Goal: Book appointment/travel/reservation

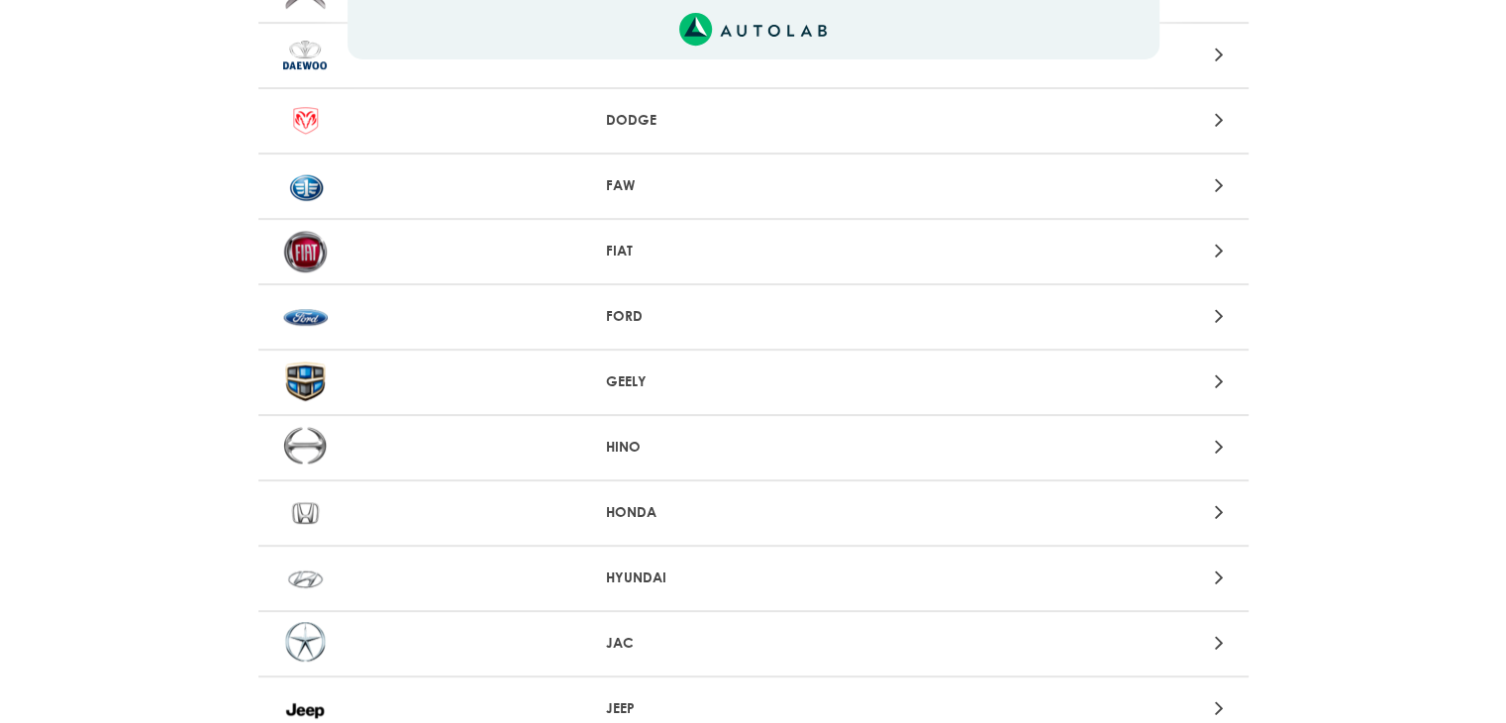
scroll to position [1089, 0]
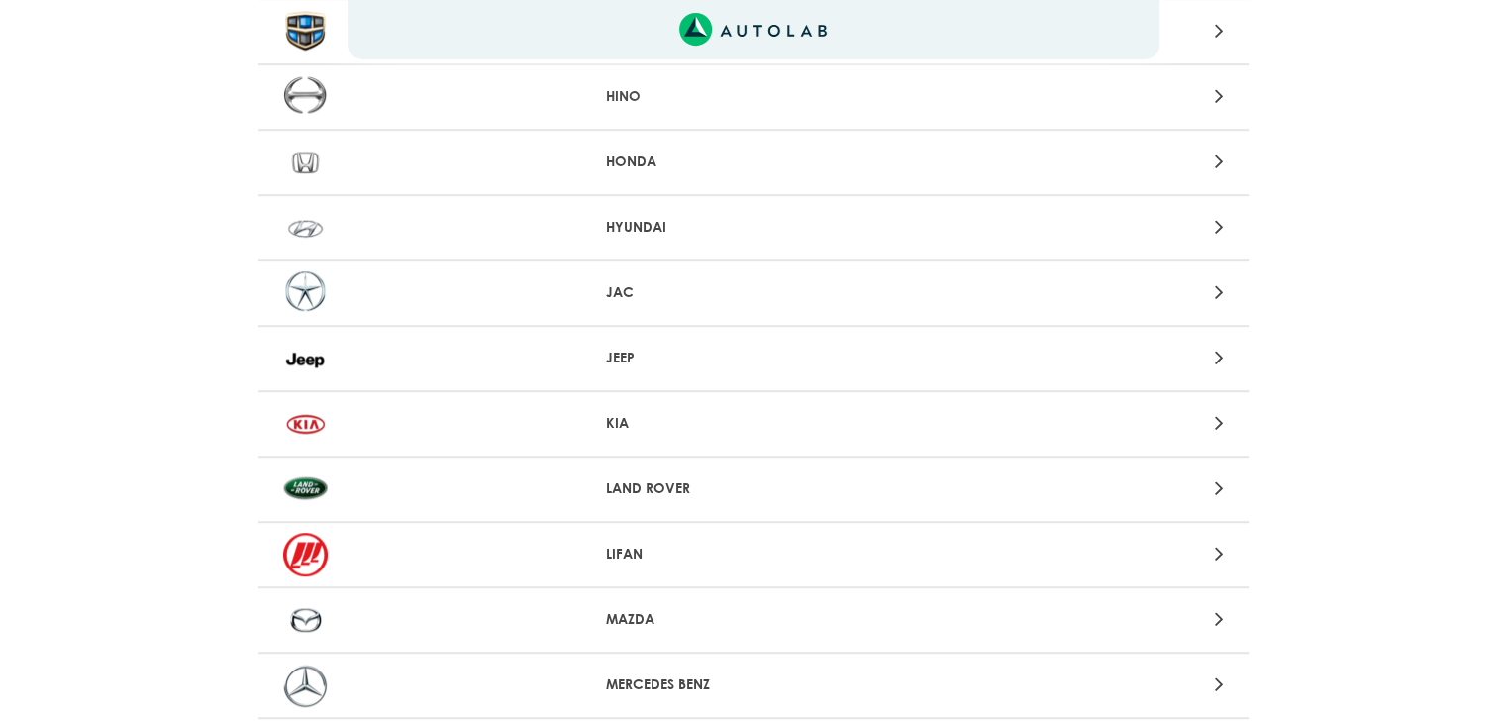
click at [621, 354] on p "JEEP" at bounding box center [753, 357] width 294 height 21
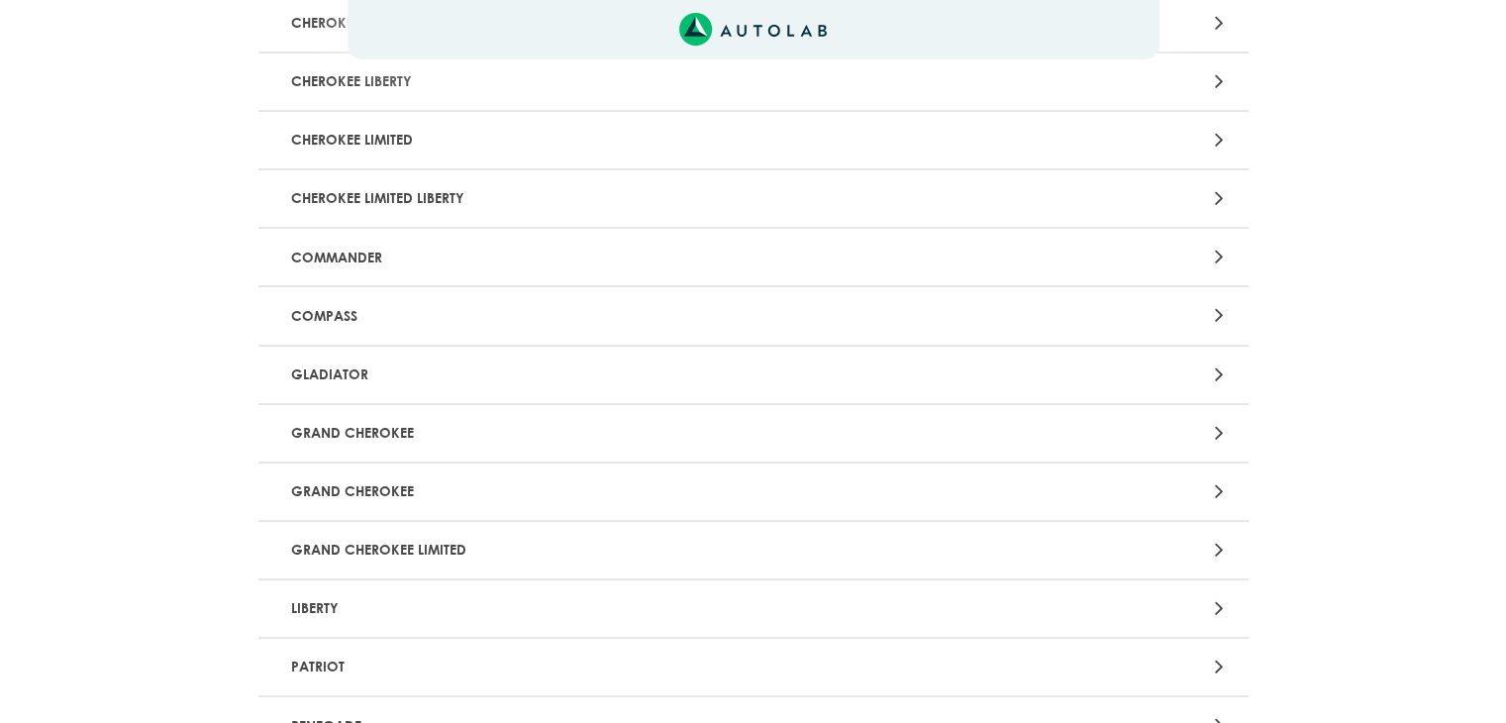
scroll to position [297, 0]
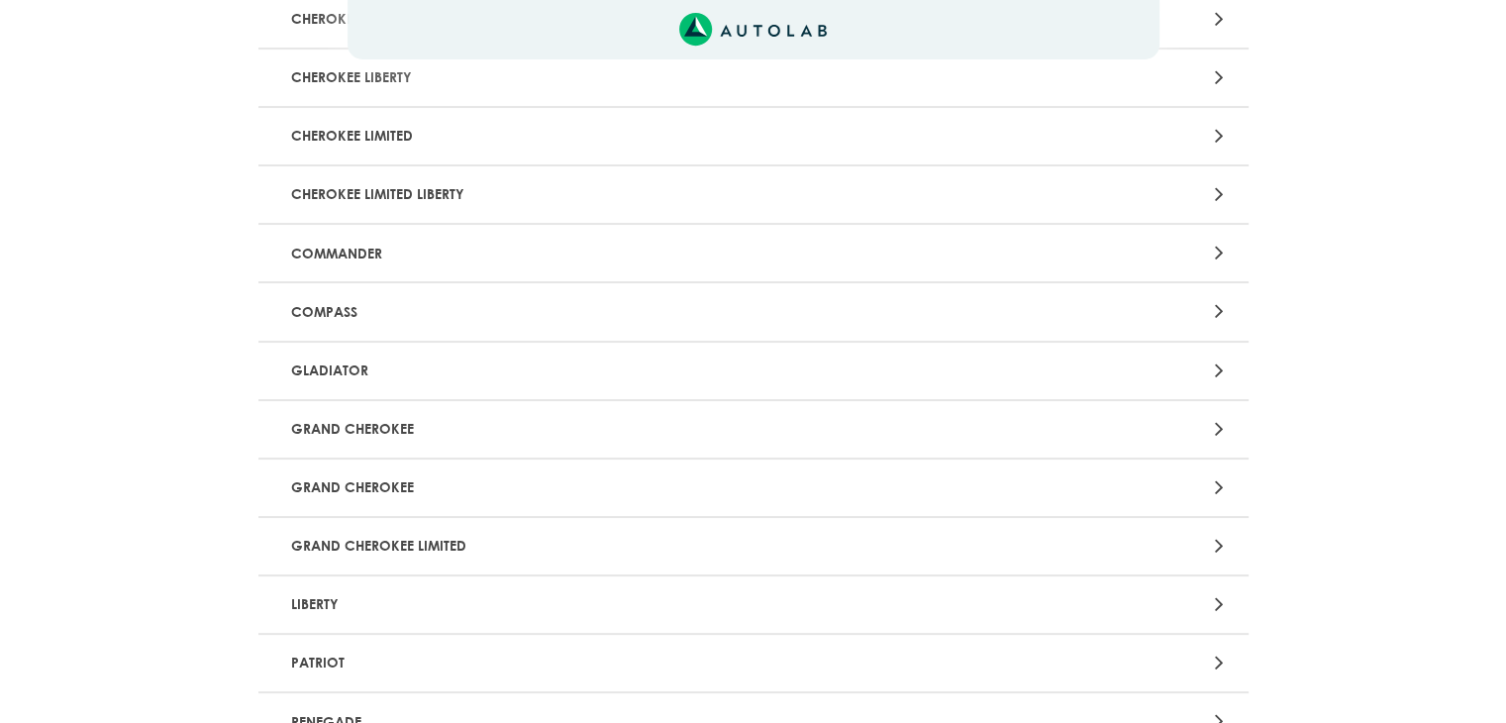
click at [1223, 424] on div "Aquí, puedes modificar la ciudad. OK .aex,.bex{fill:none!important;stroke:#50c4…" at bounding box center [753, 64] width 1506 height 723
click at [1217, 424] on icon at bounding box center [1218, 429] width 9 height 26
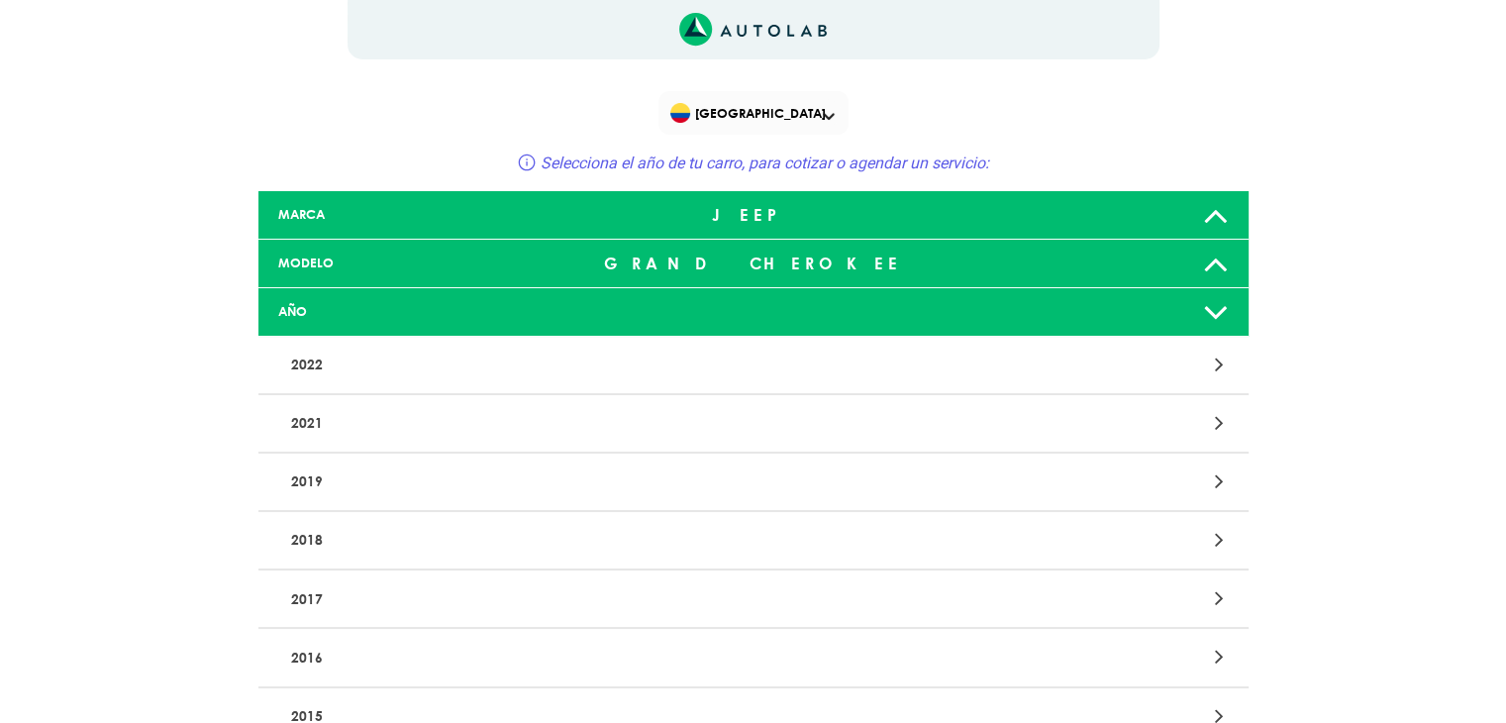
click at [586, 471] on p "2019" at bounding box center [591, 481] width 617 height 37
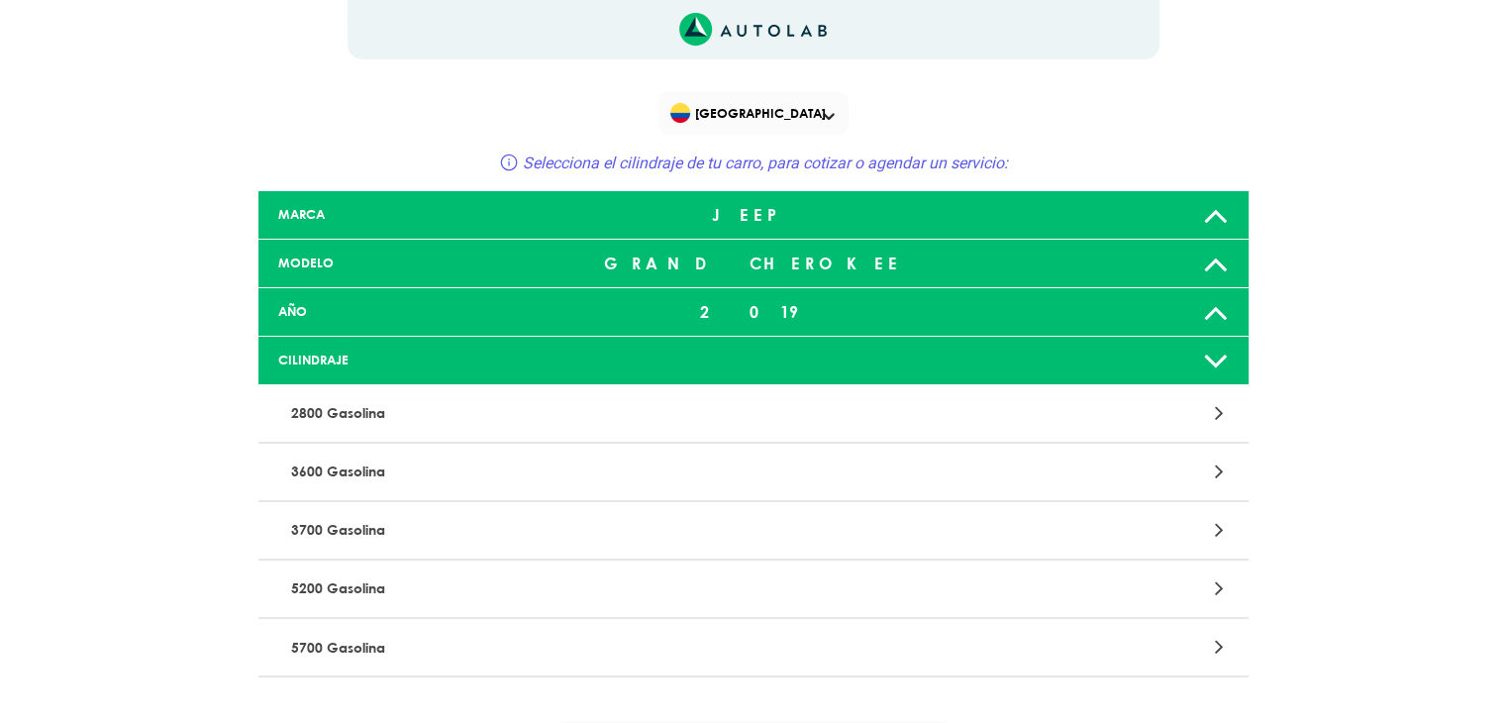
click at [365, 472] on p "3600 Gasolina" at bounding box center [591, 471] width 617 height 37
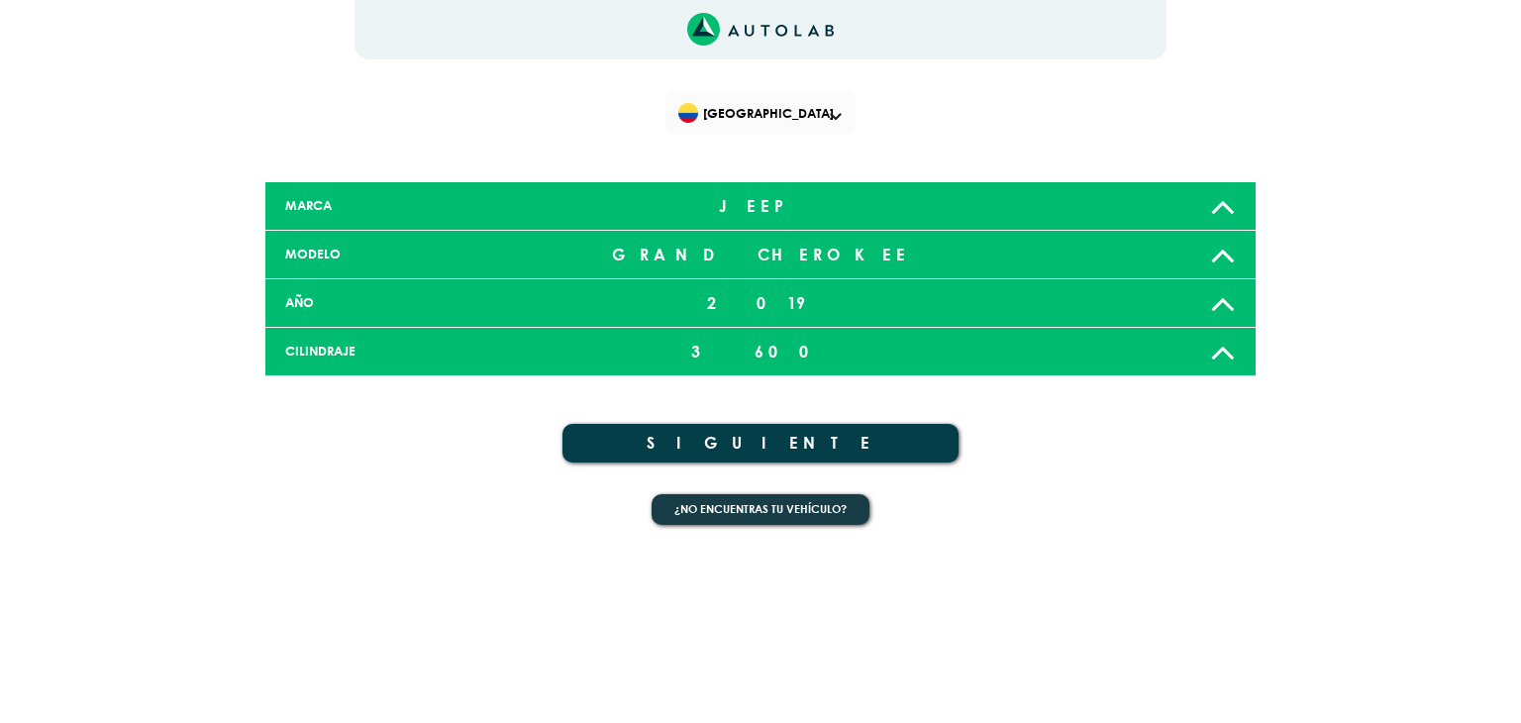
click at [781, 446] on button "SIGUIENTE" at bounding box center [760, 443] width 396 height 39
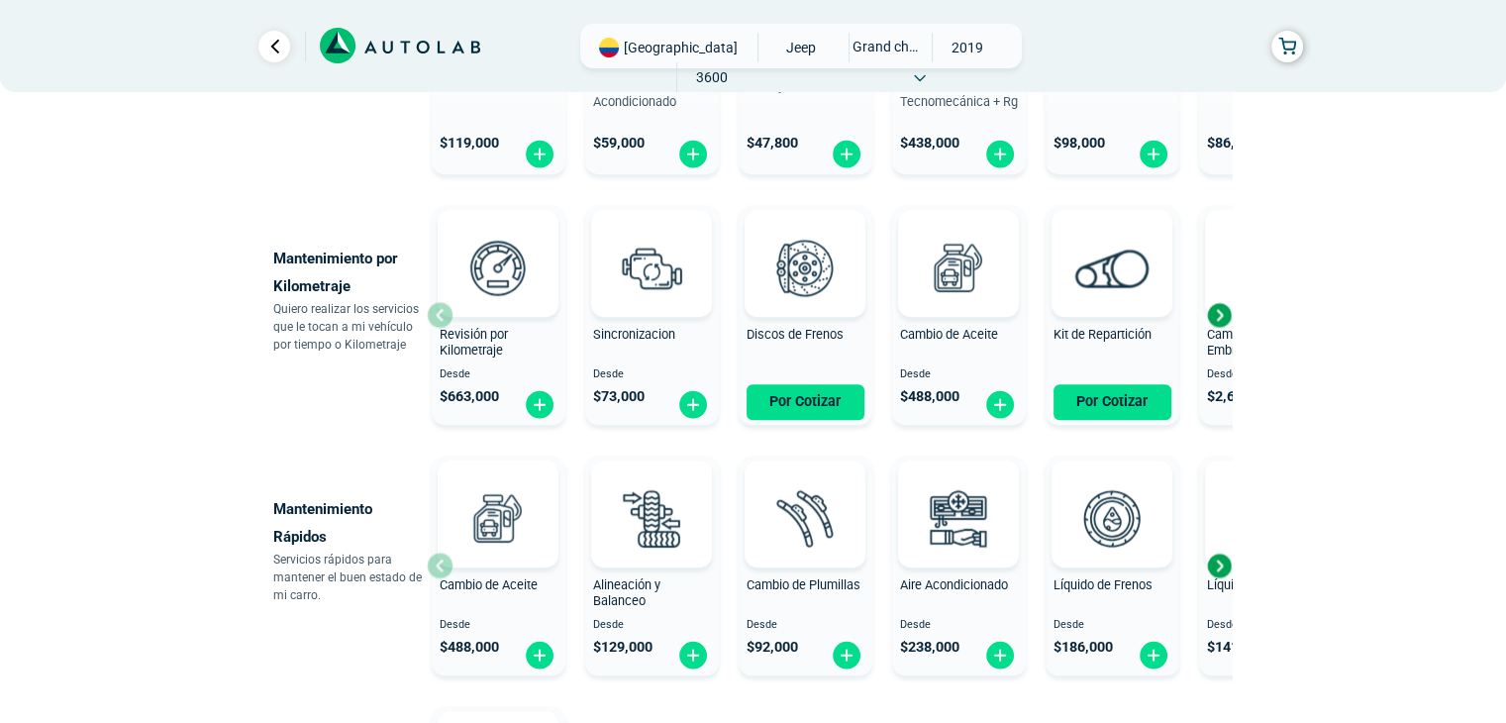
scroll to position [860, 0]
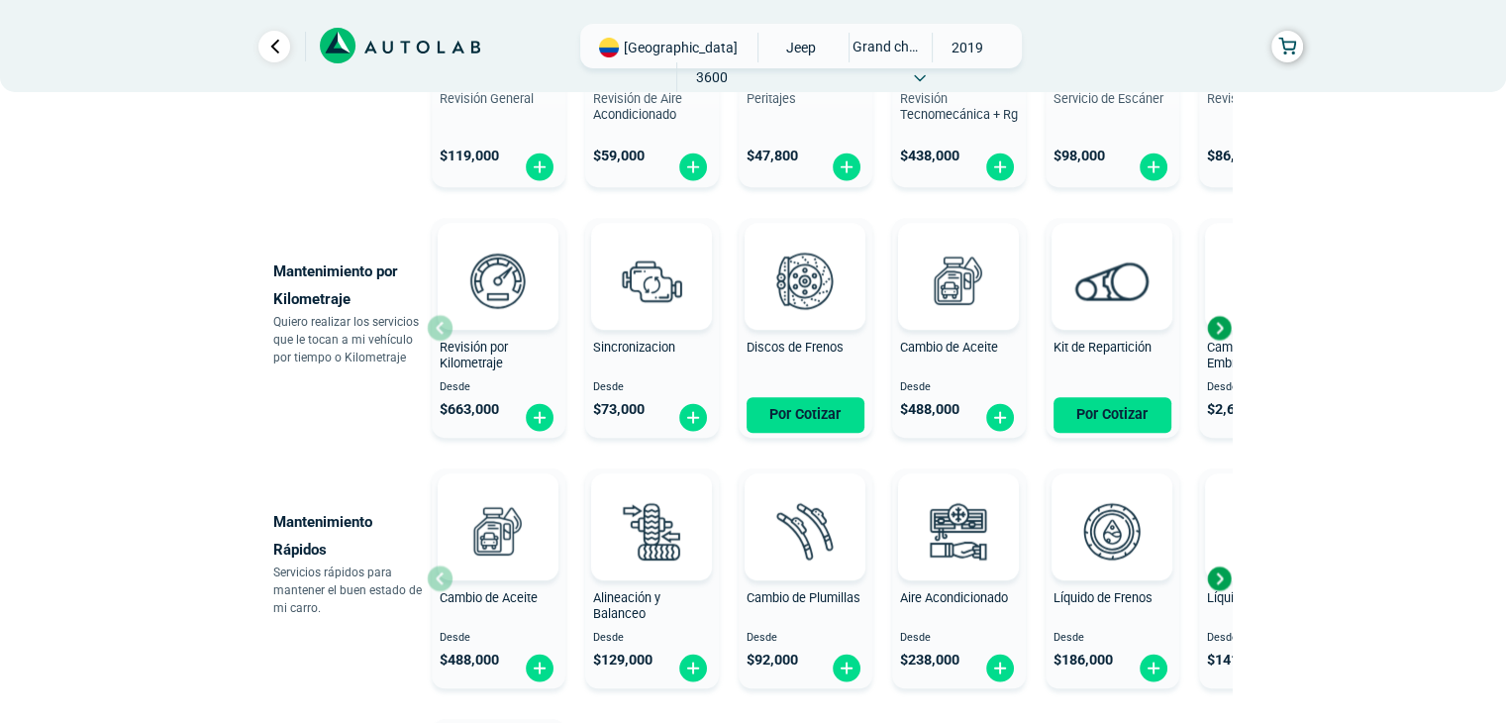
click at [1218, 323] on div "Next slide" at bounding box center [1219, 328] width 30 height 30
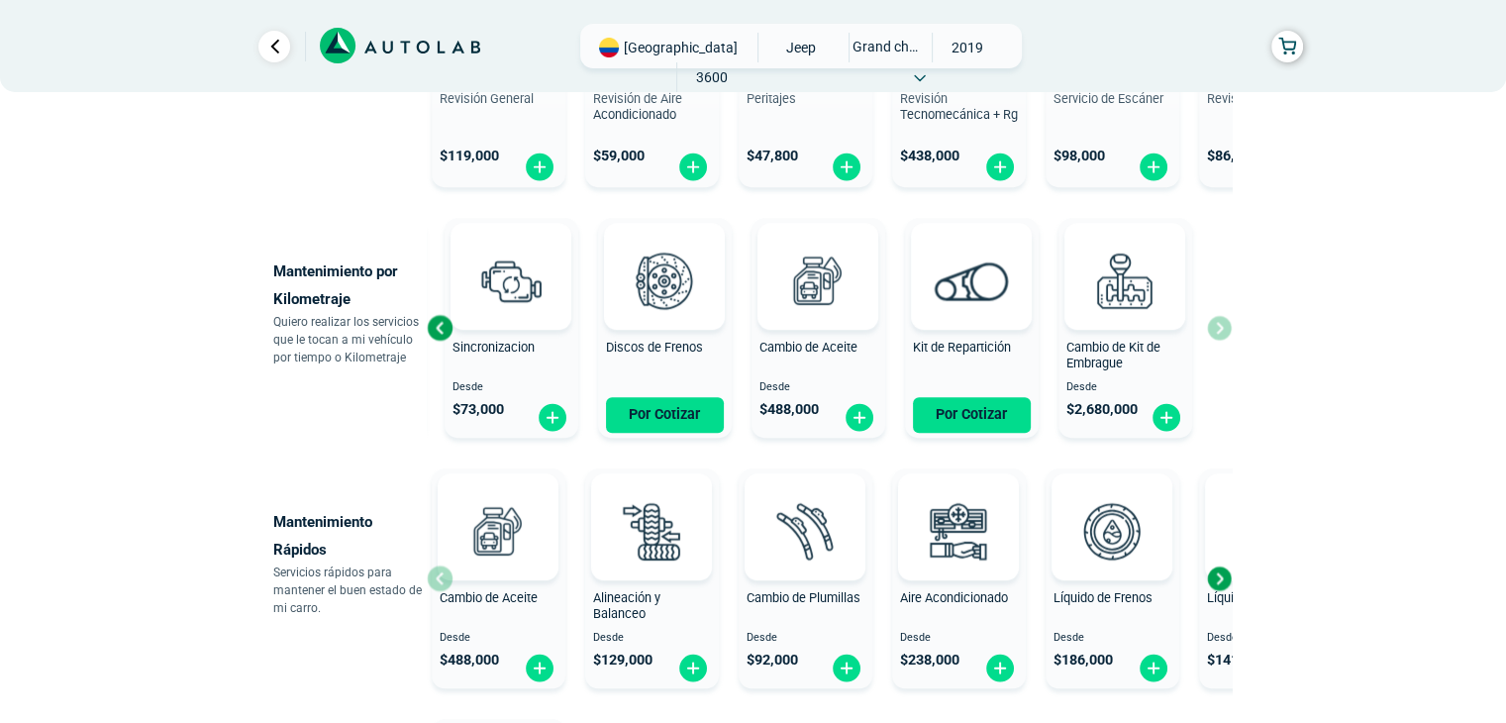
click at [1218, 323] on div "Revisión por Kilometraje Desde $ 663,000 Sincronizacion Desde $ 73,000 Discos d…" at bounding box center [829, 328] width 805 height 236
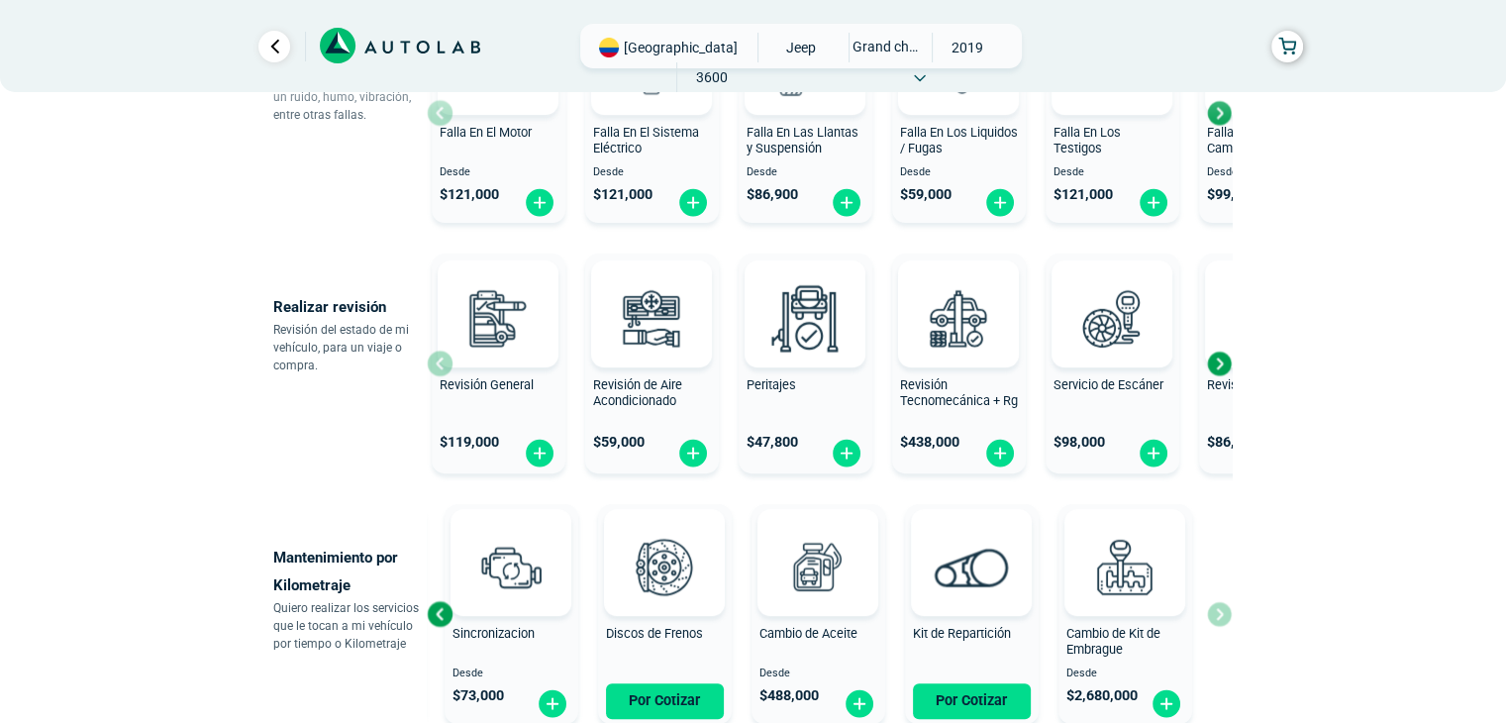
scroll to position [563, 0]
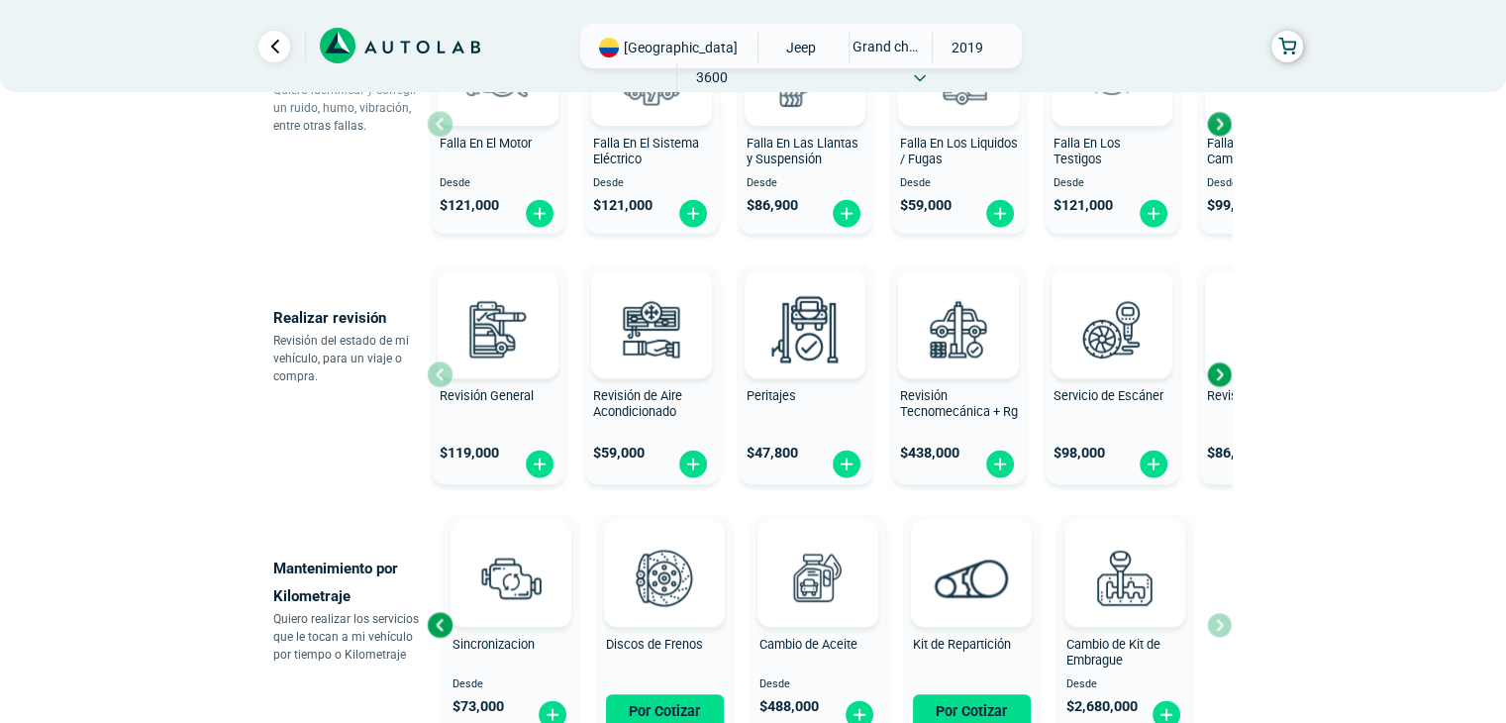
click at [1217, 372] on div "Next slide" at bounding box center [1219, 374] width 30 height 30
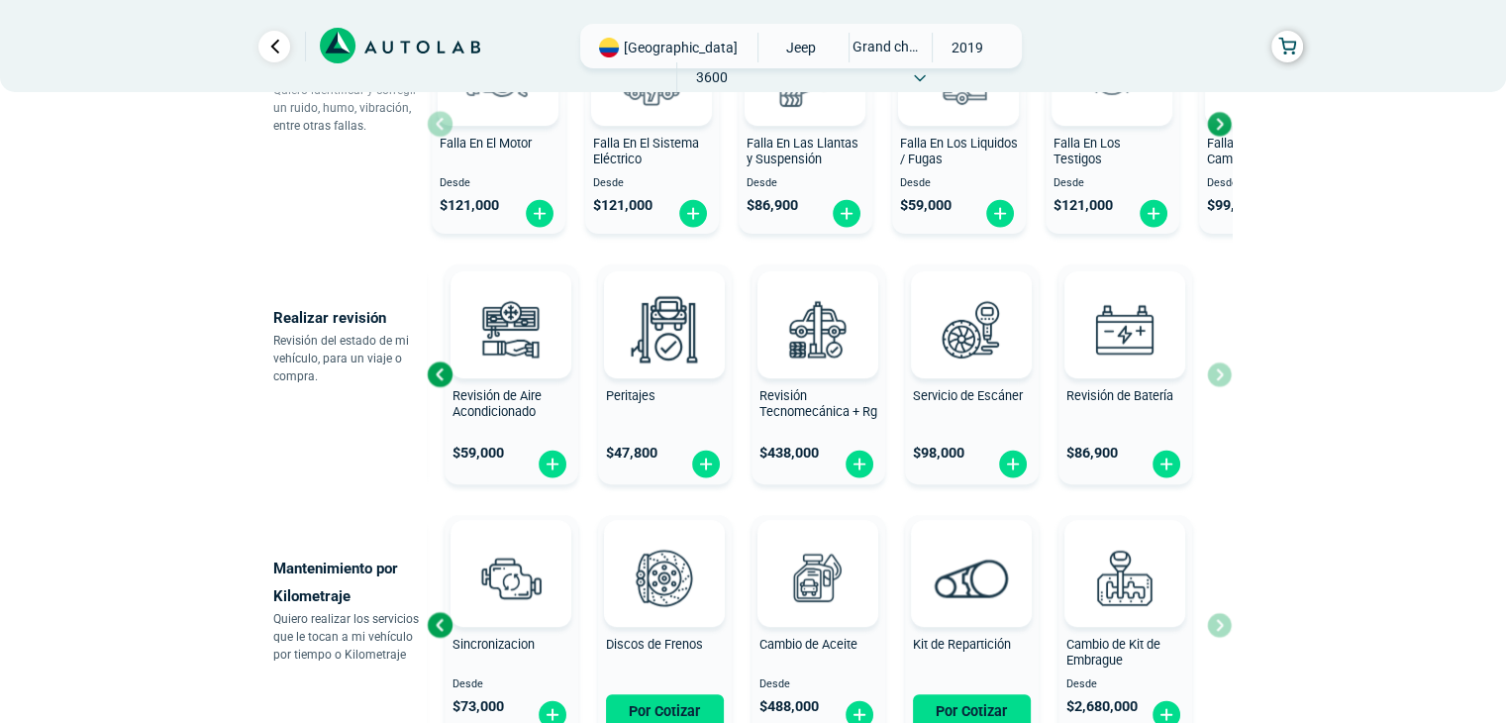
click at [1217, 372] on div "Revisión General $ 119,000 Revisión de Aire Acondicionado $ 59,000 Peritajes $ …" at bounding box center [829, 374] width 805 height 236
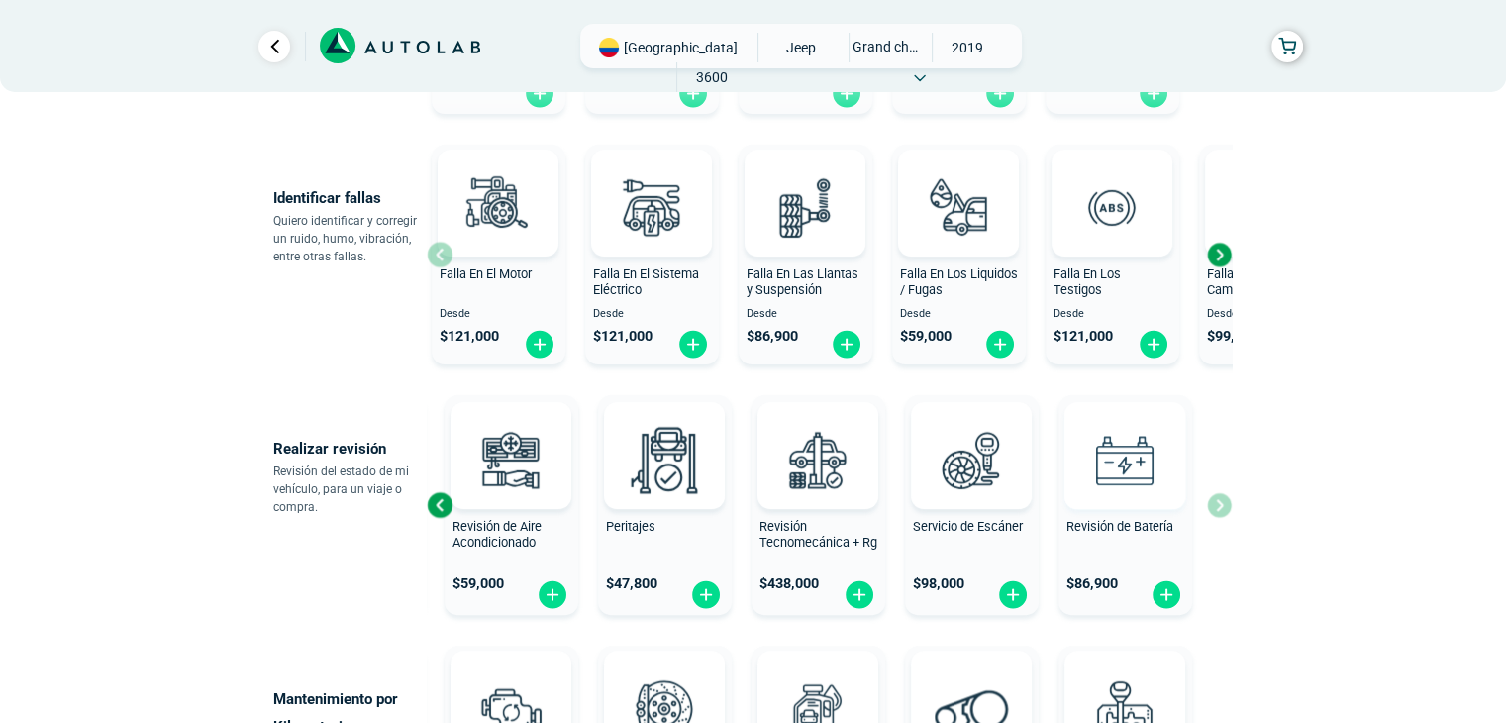
scroll to position [365, 0]
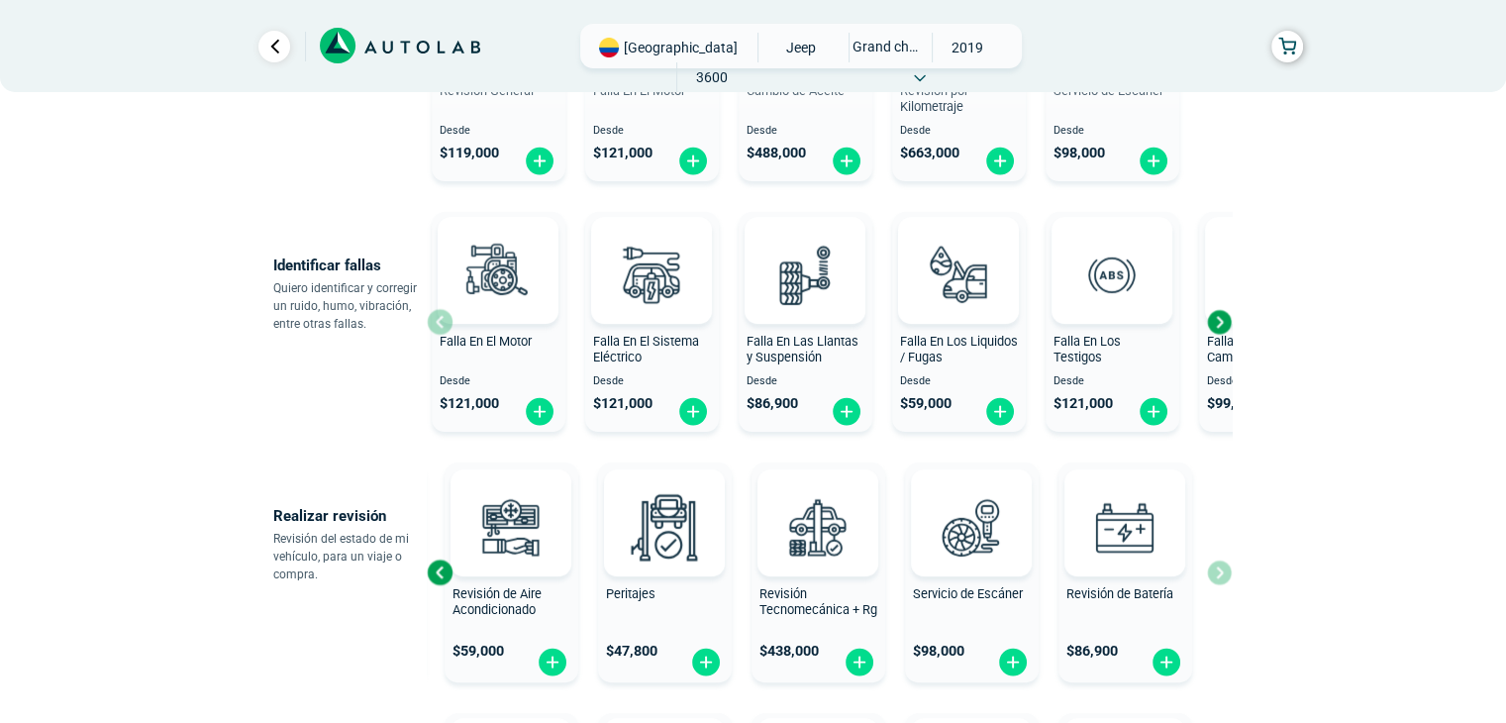
click at [1221, 324] on div "Next slide" at bounding box center [1219, 322] width 30 height 30
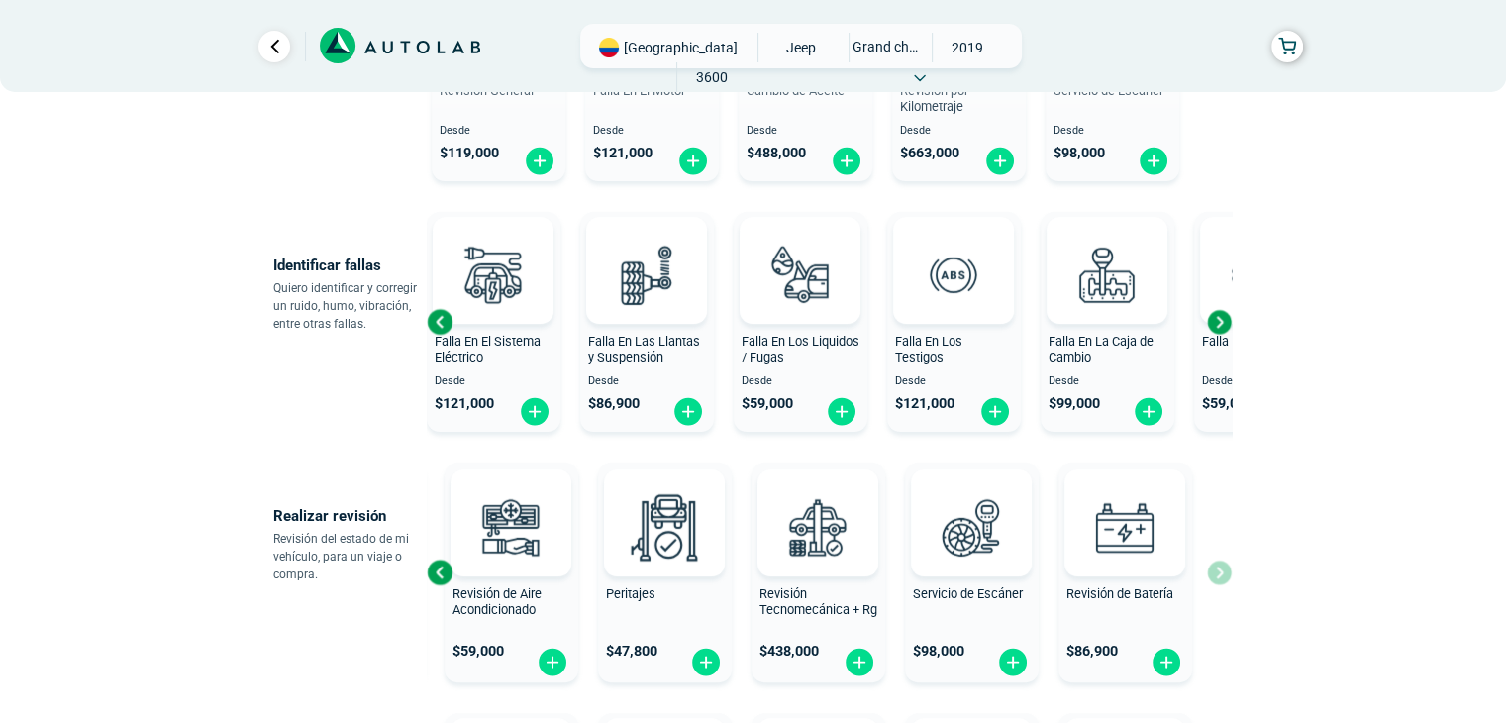
click at [1221, 324] on div "Next slide" at bounding box center [1219, 322] width 30 height 30
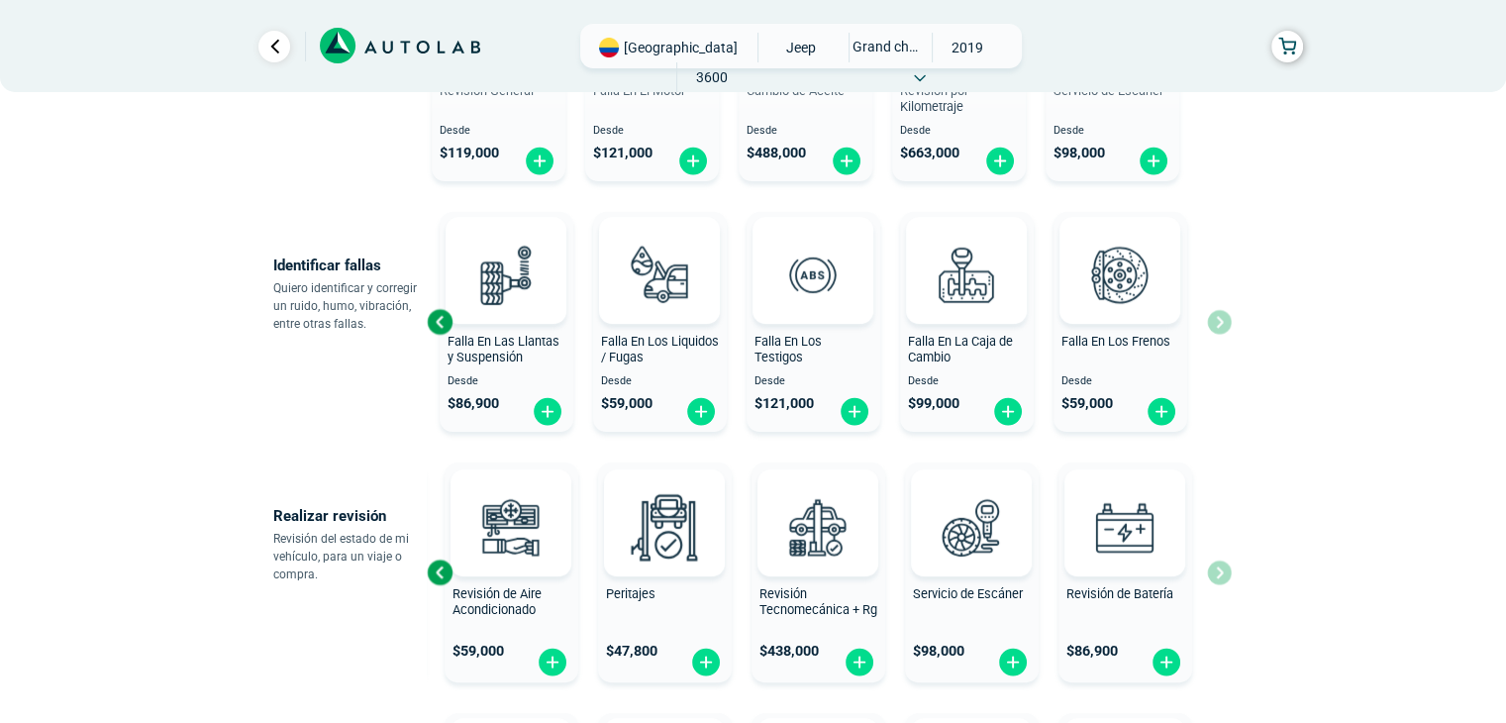
click at [1221, 322] on div "Falla En El Motor Desde $ 121,000 Falla En El Sistema Eléctrico Desde $ 121,000…" at bounding box center [829, 322] width 805 height 236
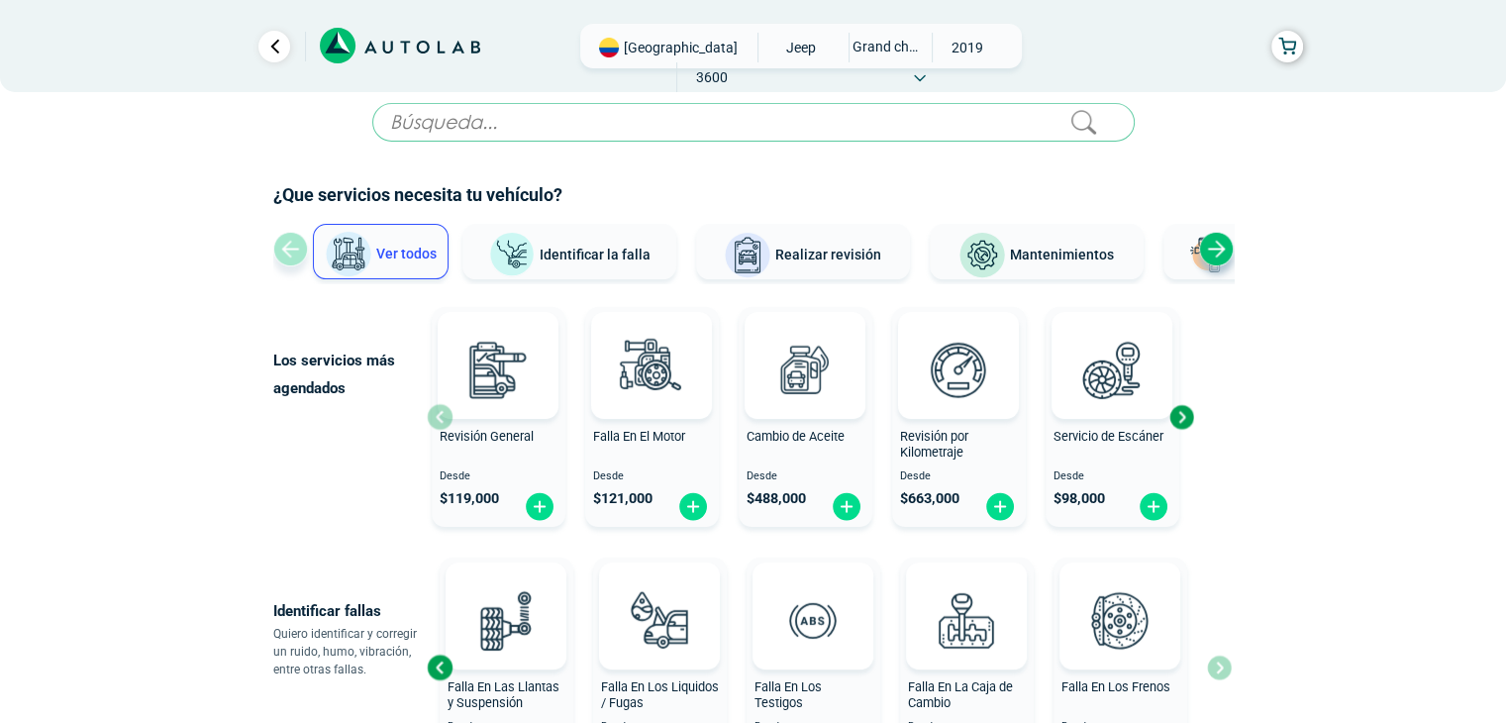
scroll to position [0, 0]
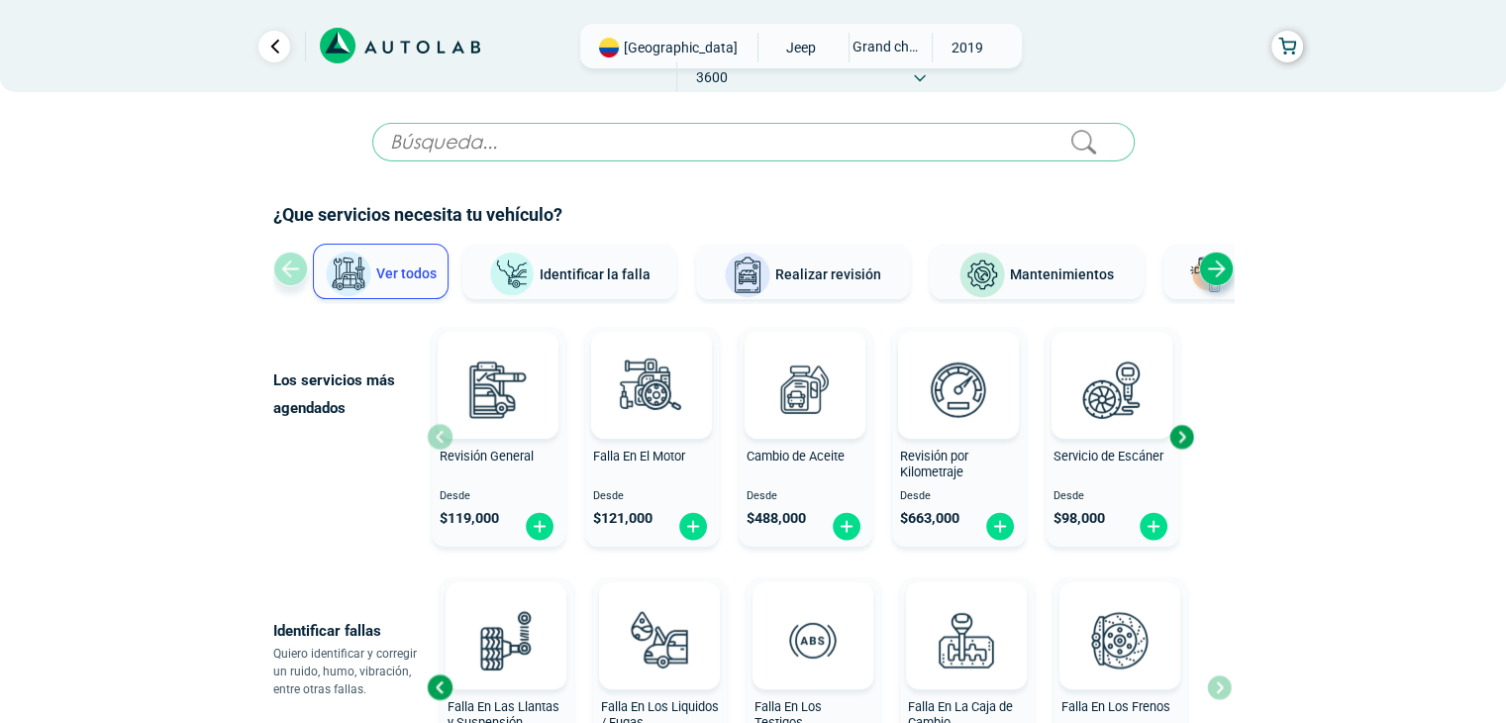
click at [1212, 267] on div "Next slide" at bounding box center [1216, 268] width 35 height 35
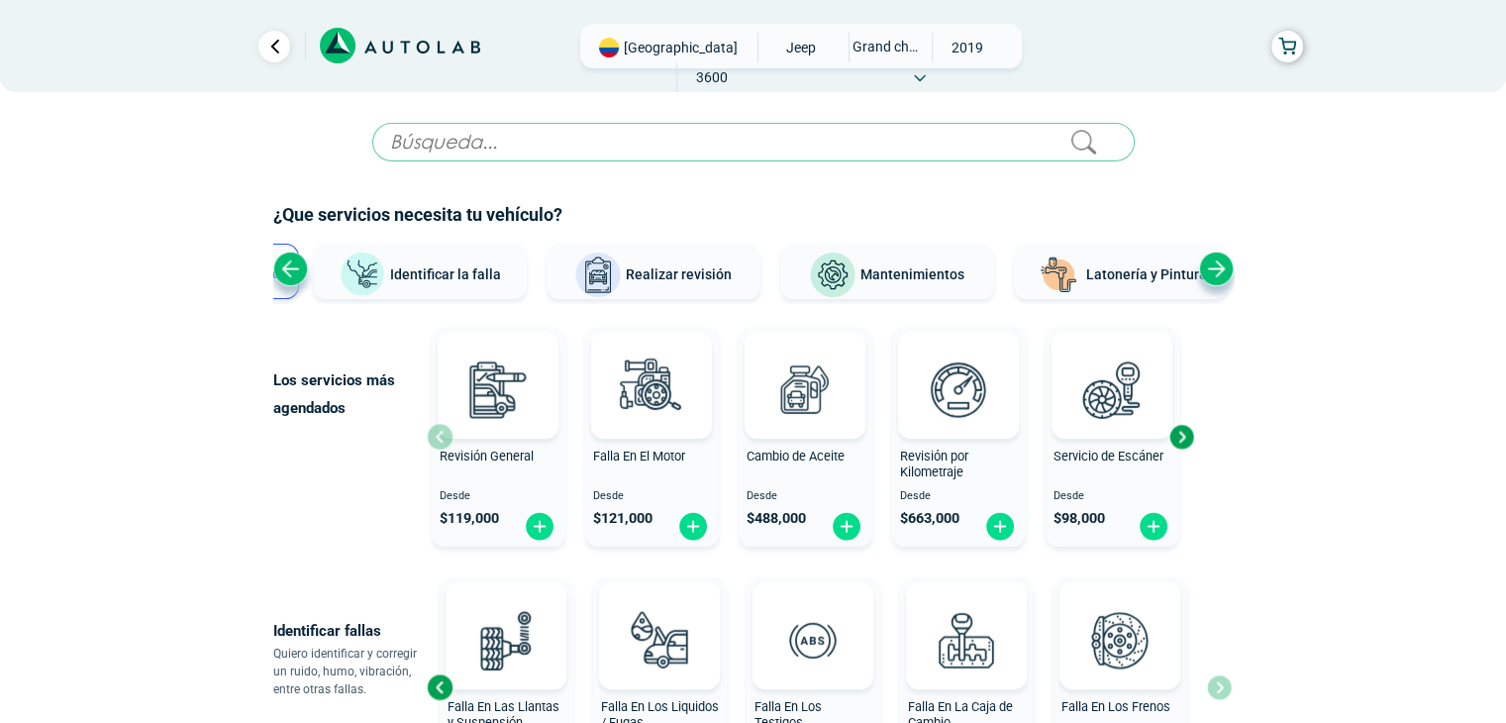
click at [1219, 266] on div "Next slide" at bounding box center [1216, 268] width 35 height 35
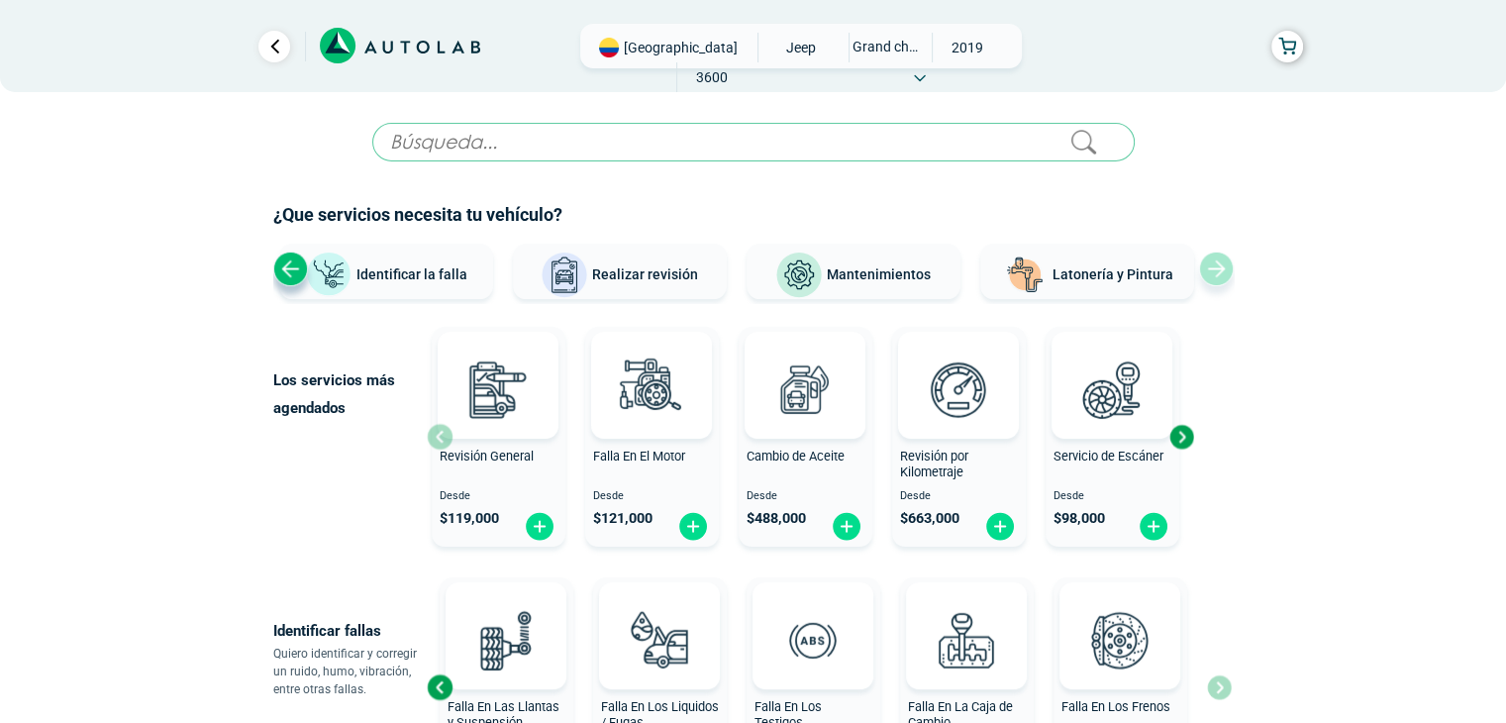
click at [1219, 266] on div "Ver todos Identificar la falla Realizar revisión Mantenimientos Latonería y Pin…" at bounding box center [753, 273] width 960 height 59
click at [829, 267] on span "Mantenimientos" at bounding box center [879, 274] width 104 height 16
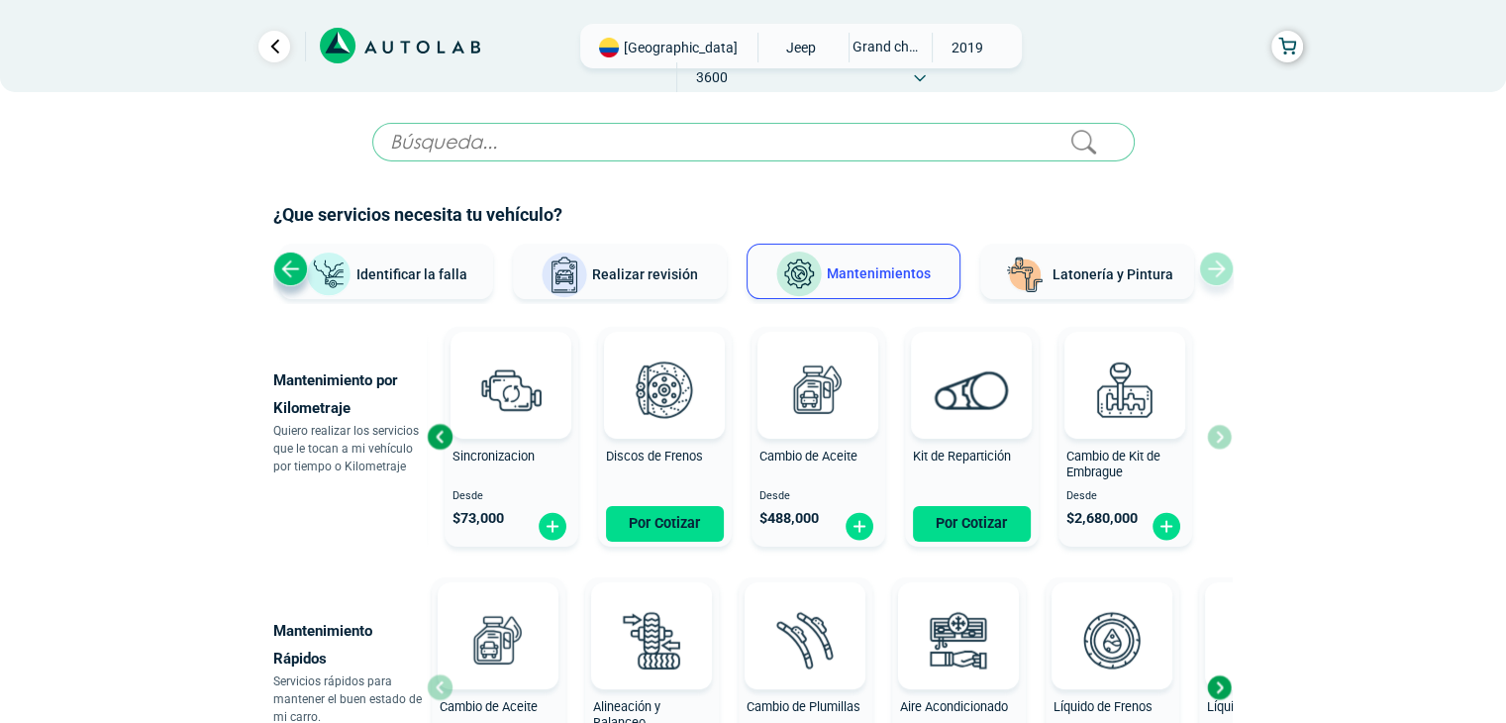
click at [1213, 444] on div "Revisión por Kilometraje Desde $ 663,000 Sincronizacion Desde $ 73,000 Discos d…" at bounding box center [829, 437] width 805 height 236
click at [1222, 441] on div "Revisión por Kilometraje Desde $ 663,000 Sincronizacion Desde $ 73,000 Discos d…" at bounding box center [829, 437] width 805 height 236
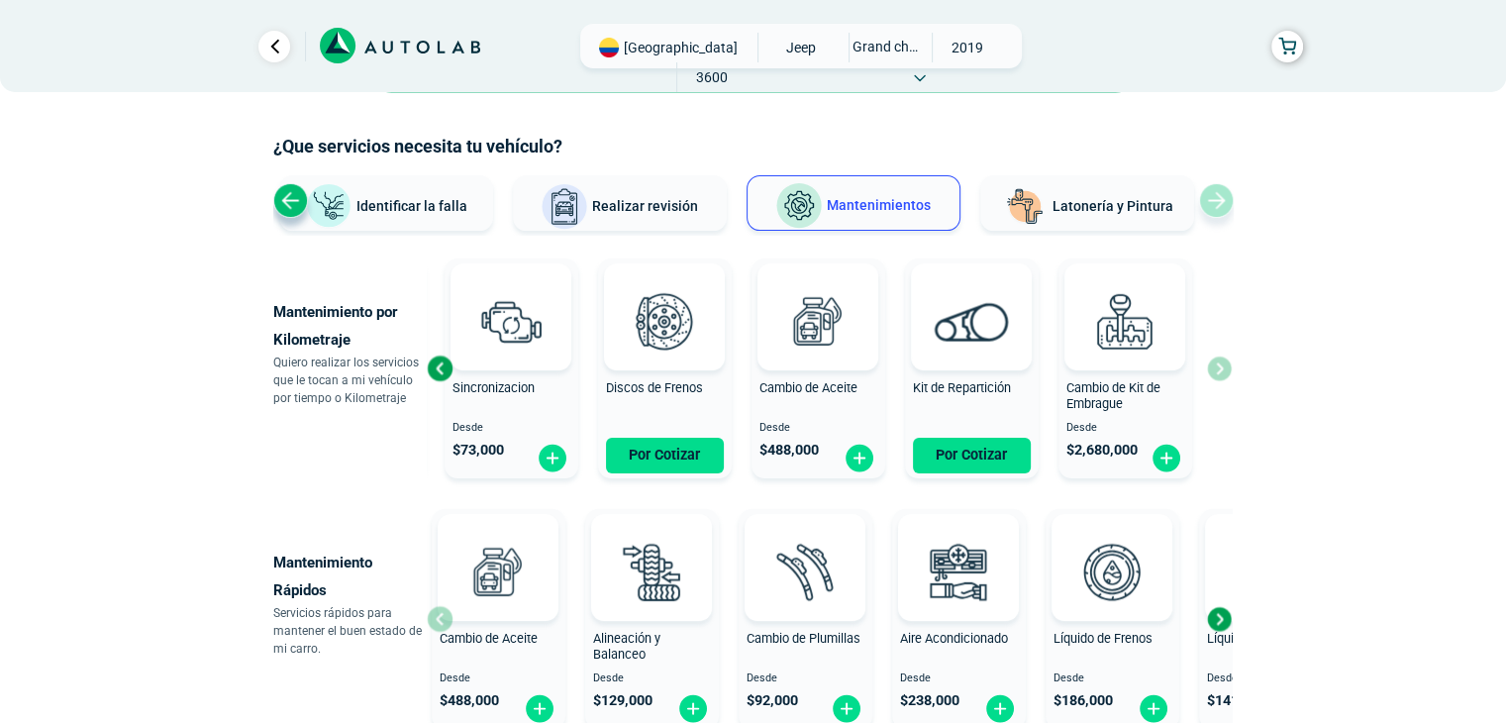
scroll to position [198, 0]
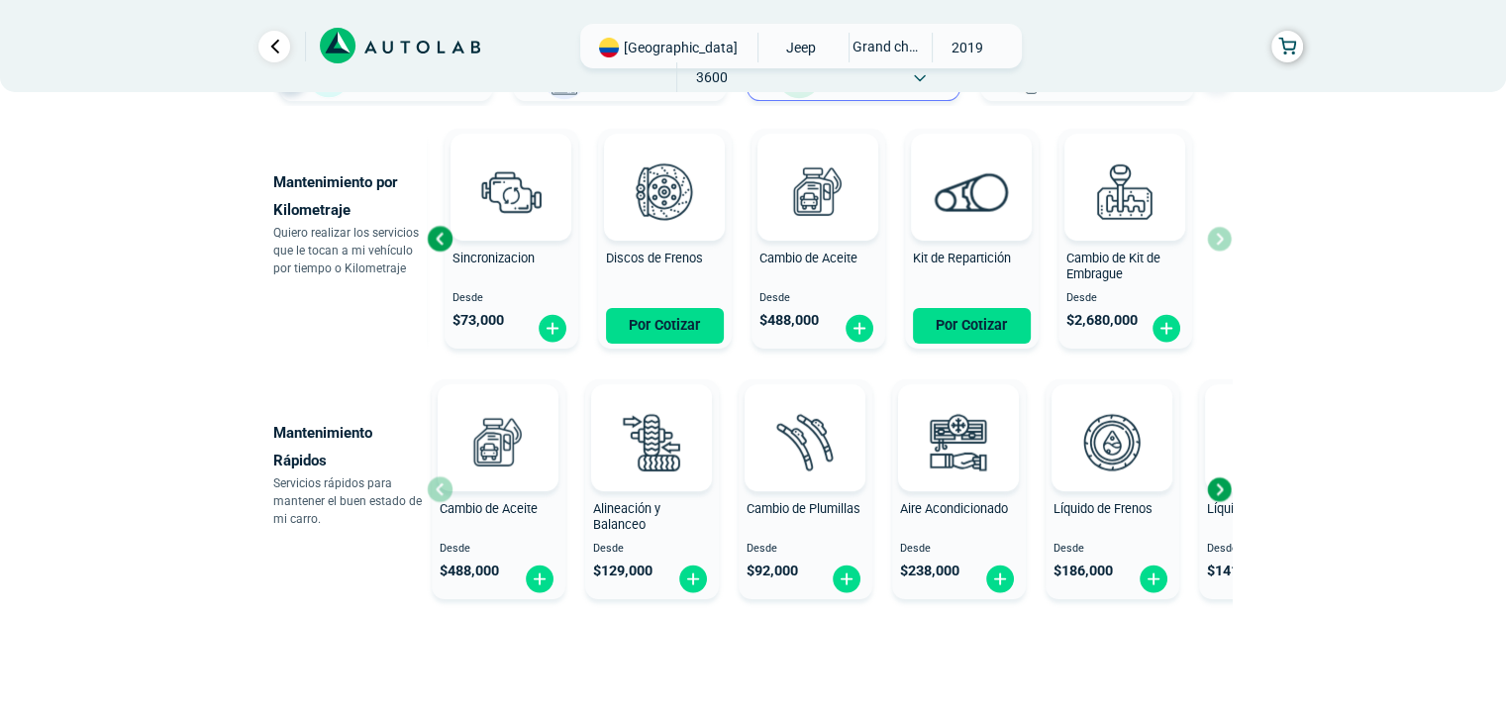
click at [1210, 489] on div "Next slide" at bounding box center [1219, 489] width 30 height 30
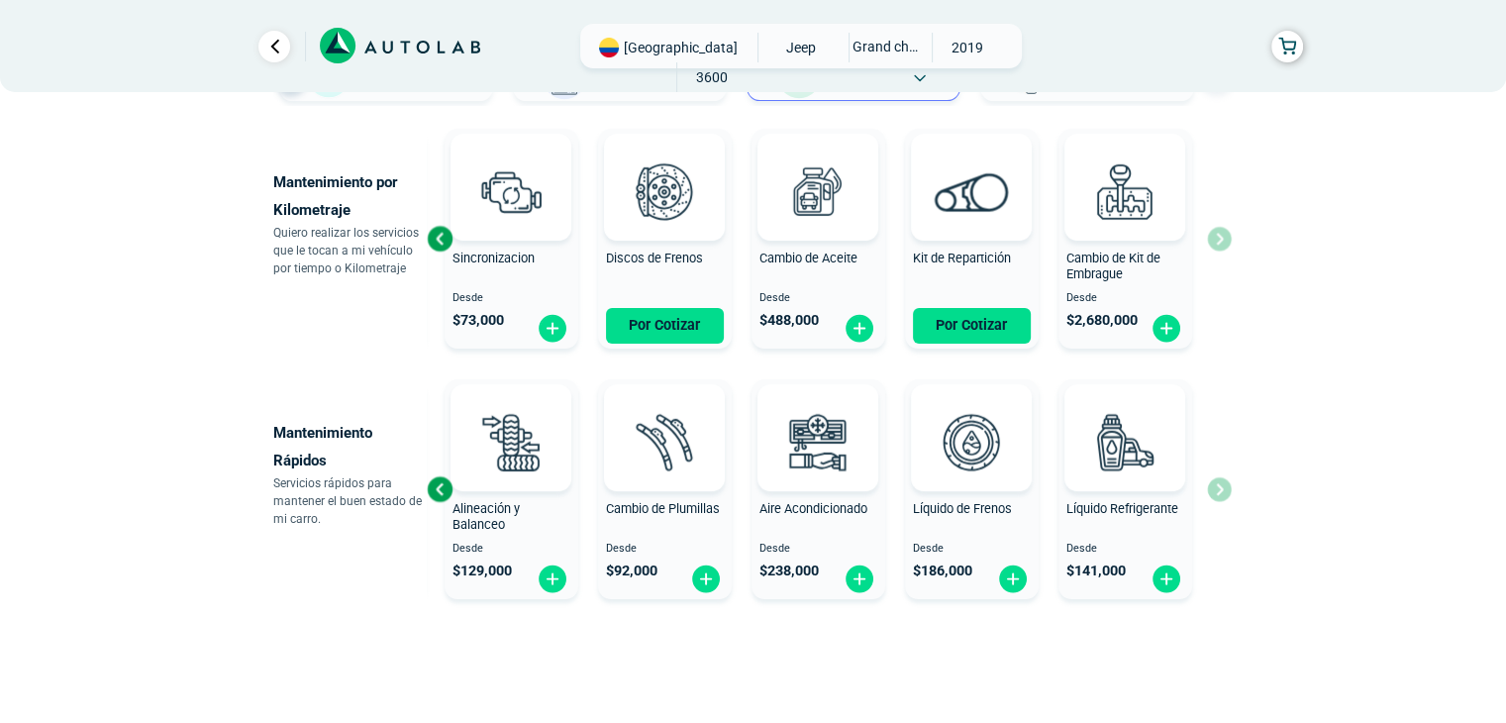
click at [1210, 489] on div "Cambio de Aceite Desde $ 488,000 Alineación y Balanceo Desde $ 129,000 Cambio d…" at bounding box center [829, 489] width 805 height 236
click at [1223, 488] on div "Cambio de Aceite Desde $ 488,000 Alineación y Balanceo Desde $ 129,000 Cambio d…" at bounding box center [829, 489] width 805 height 236
click at [442, 484] on div "Previous slide" at bounding box center [440, 489] width 30 height 30
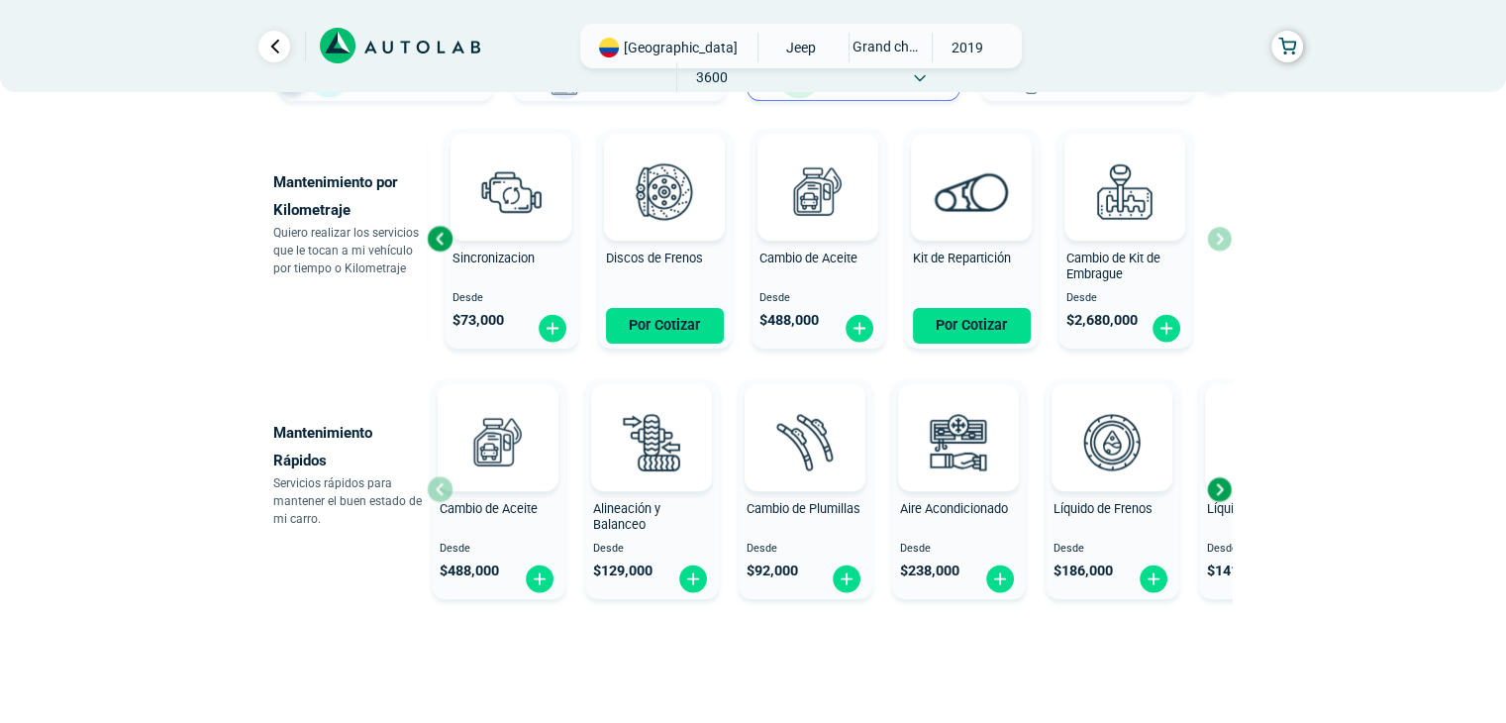
click at [442, 484] on div at bounding box center [498, 437] width 121 height 107
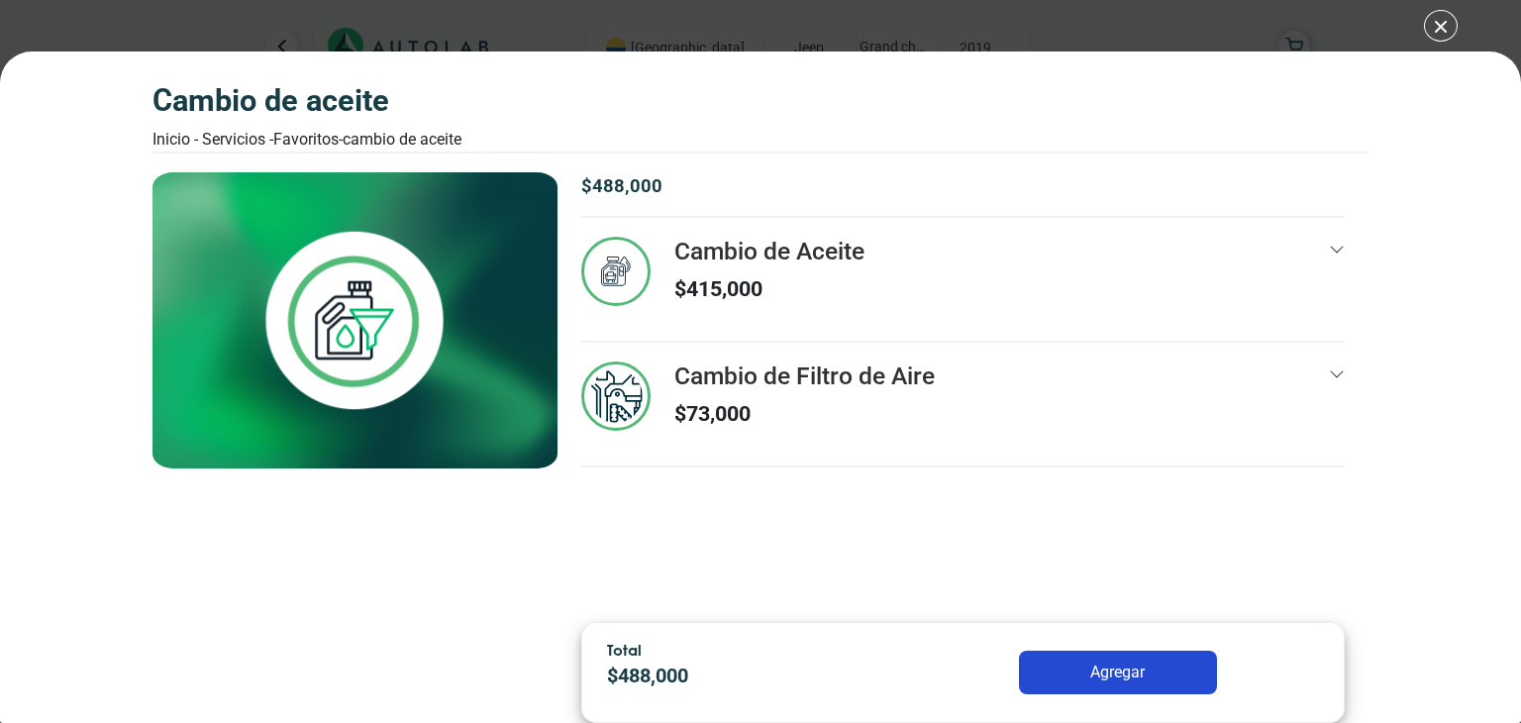
click at [442, 484] on div "Cambio de Aceite" at bounding box center [355, 389] width 406 height 435
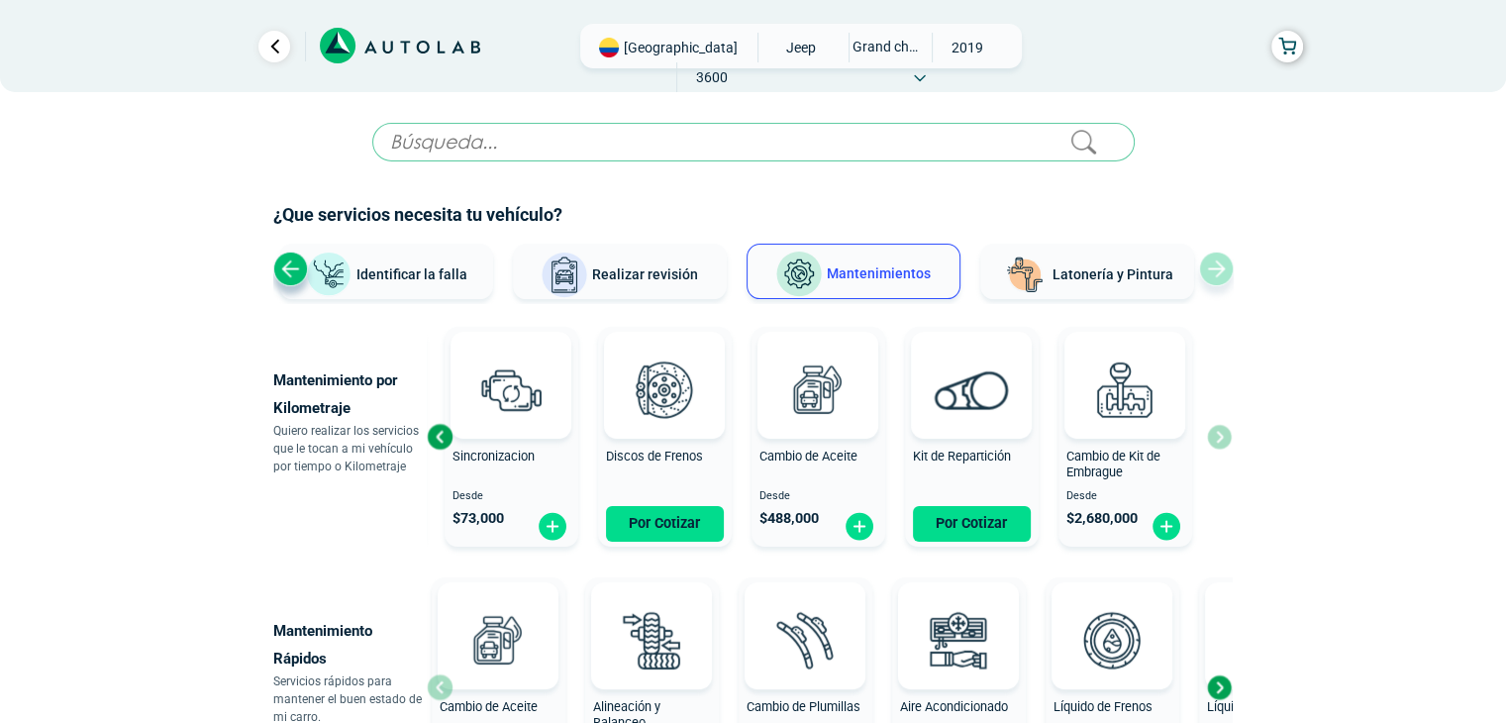
click at [535, 145] on input "text" at bounding box center [753, 142] width 762 height 39
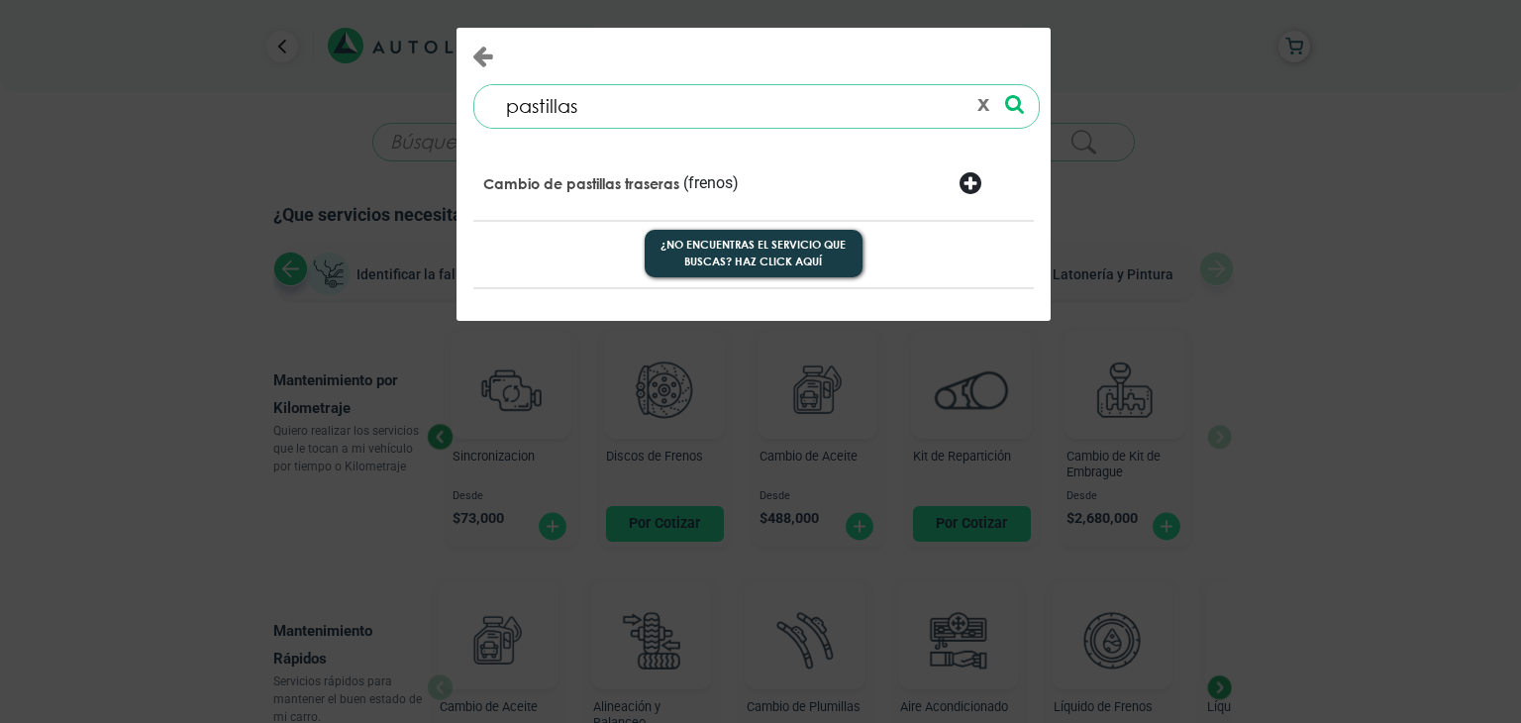
type input "pastillas"
click at [667, 176] on p "Cambio de pastillas traseras" at bounding box center [581, 184] width 196 height 20
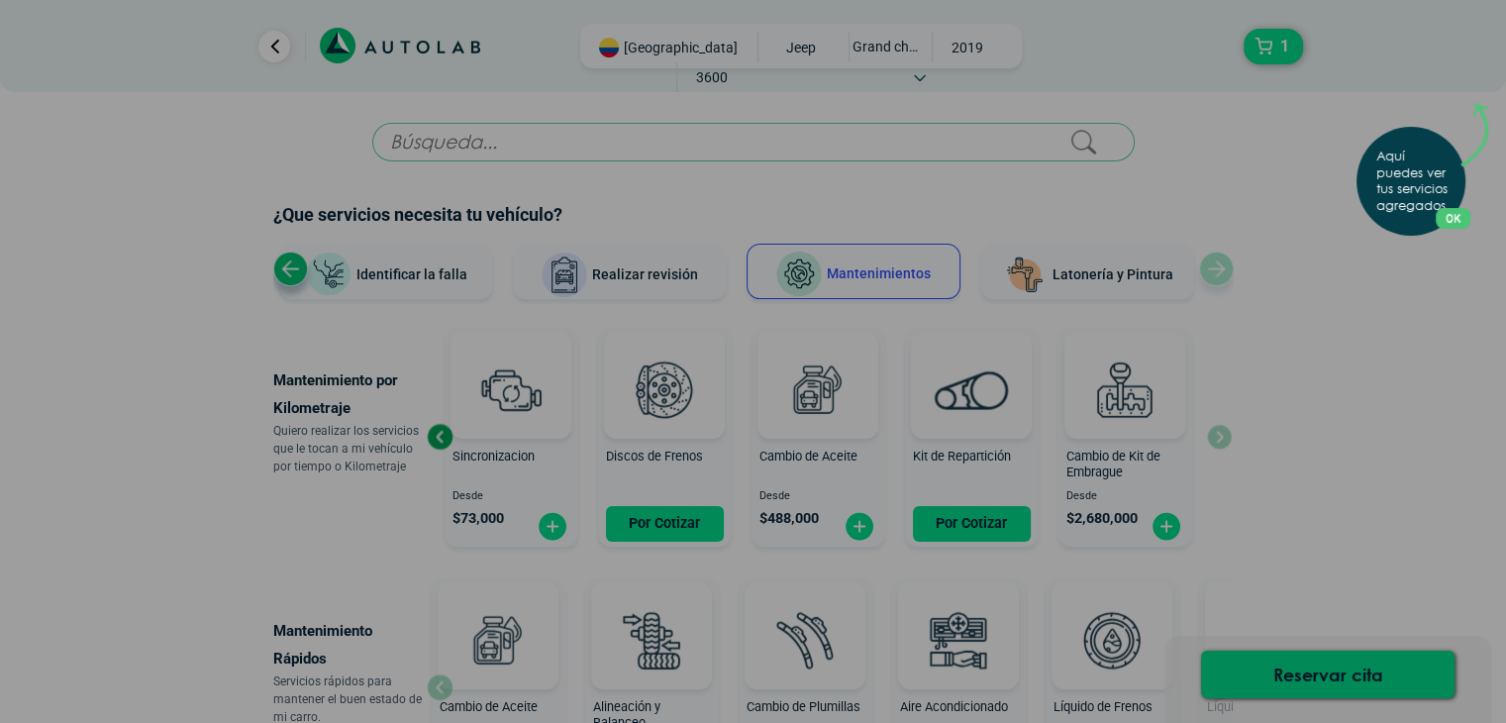
click at [1270, 277] on div "Aquí puedes ver tus servicios agregados. OK .aex,.bex{fill:none!important;strok…" at bounding box center [753, 361] width 1506 height 723
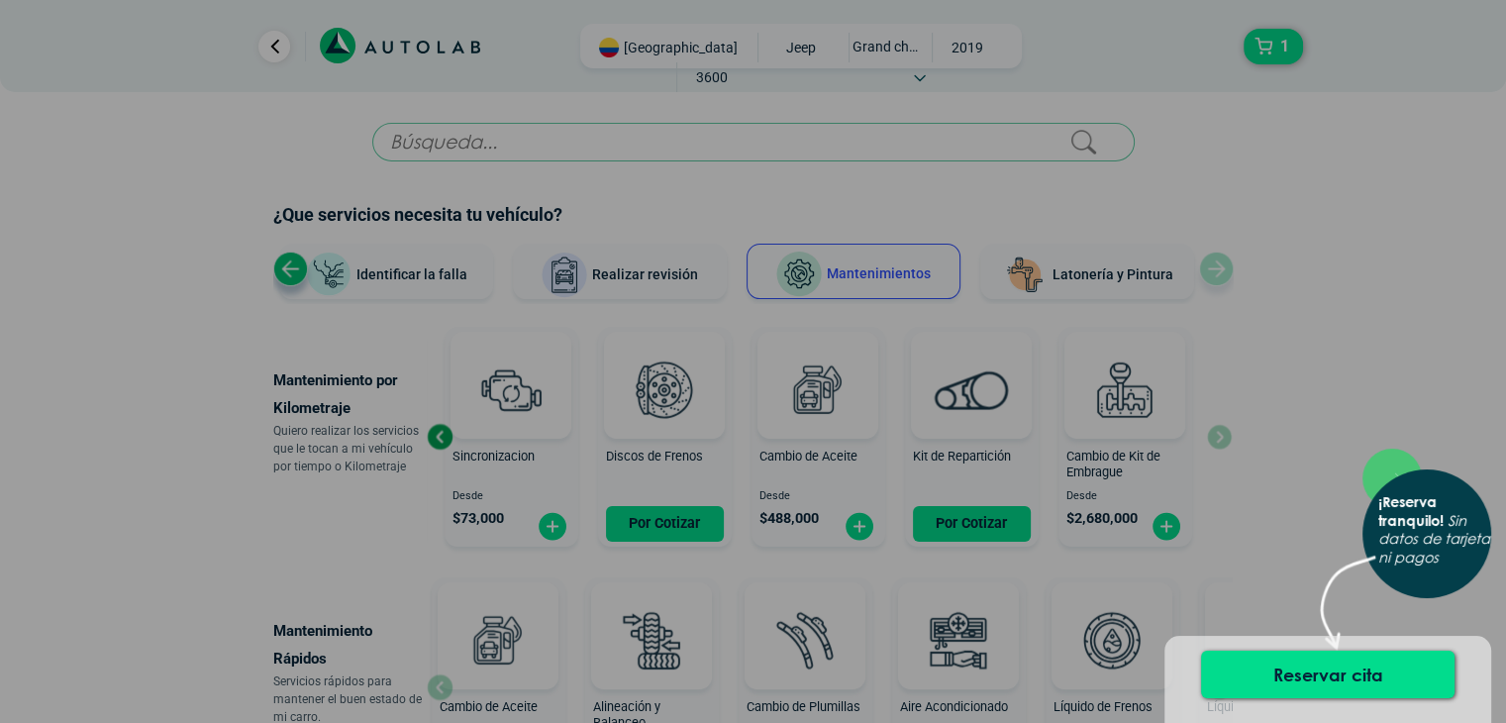
click at [1276, 39] on div "× ¡Reserva tranquilo! Sin datos de tarjeta ni pagos" at bounding box center [753, 361] width 1506 height 723
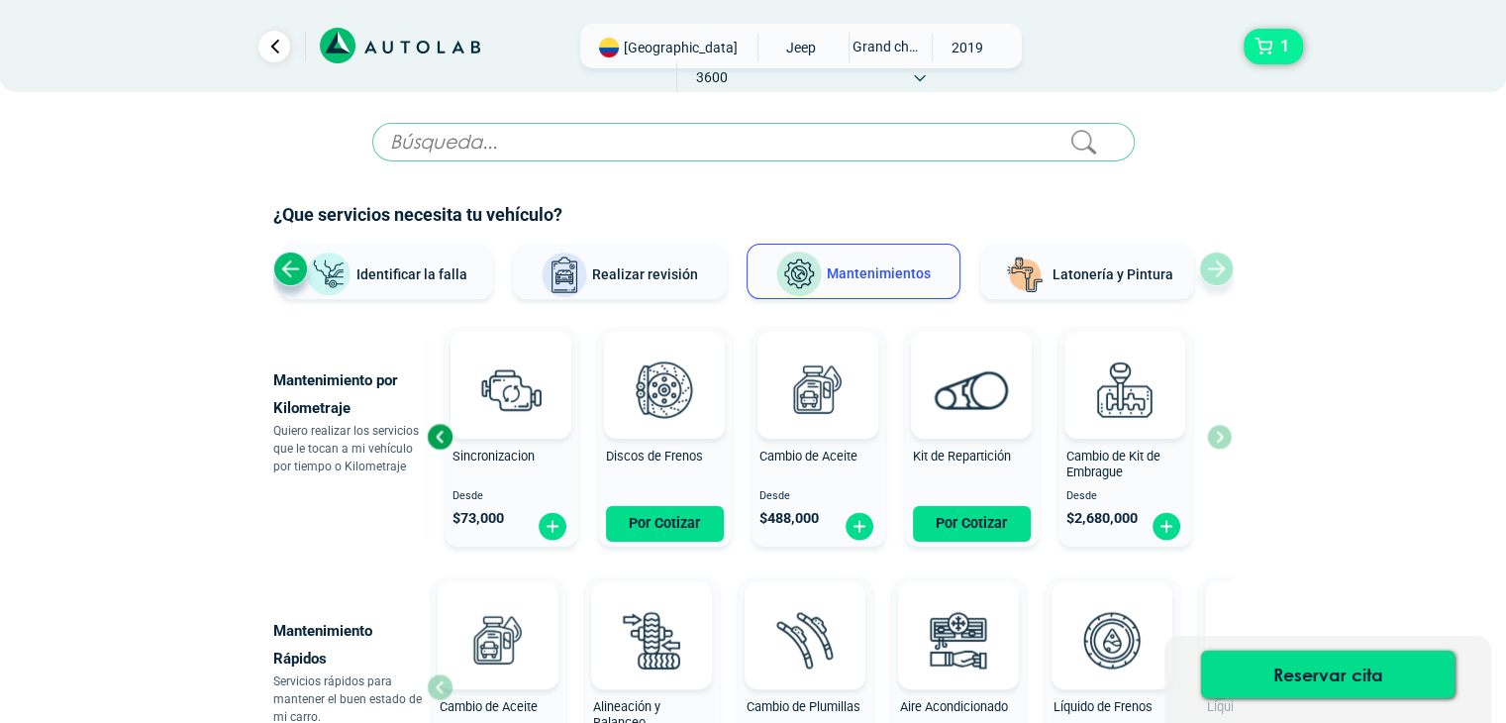
click at [1275, 40] on span "1" at bounding box center [1284, 47] width 19 height 34
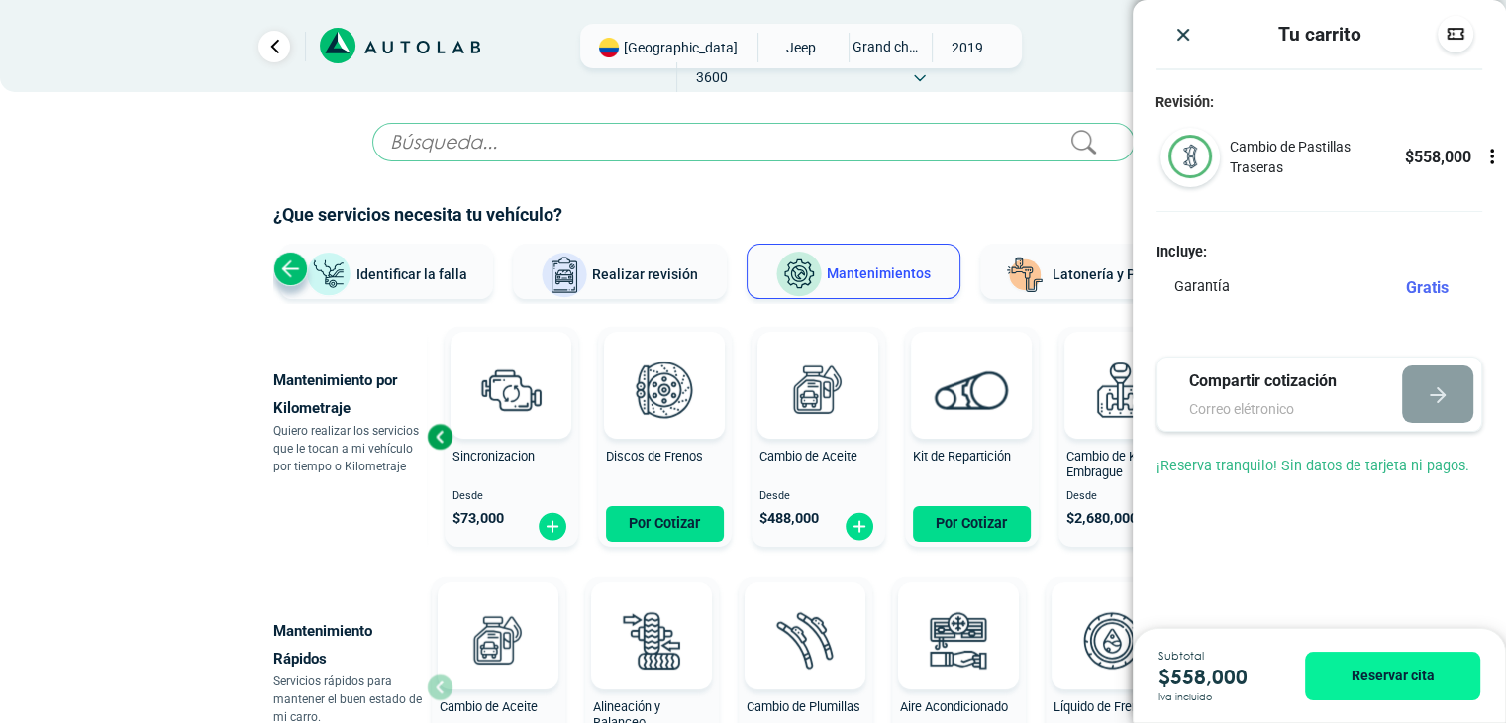
click at [1072, 186] on div at bounding box center [753, 189] width 960 height 25
click at [279, 260] on div "Previous slide" at bounding box center [290, 268] width 35 height 35
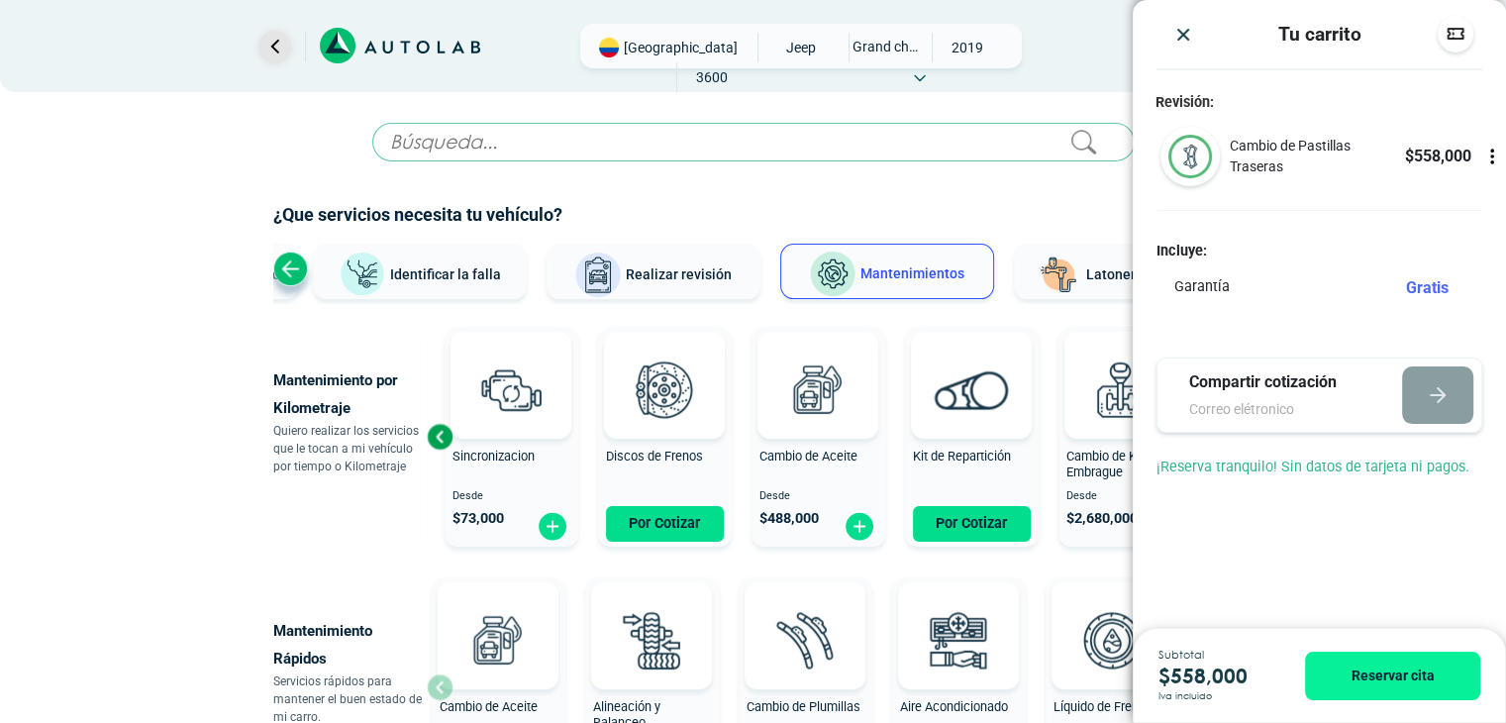
click at [279, 56] on link "Ir al paso anterior" at bounding box center [274, 47] width 32 height 32
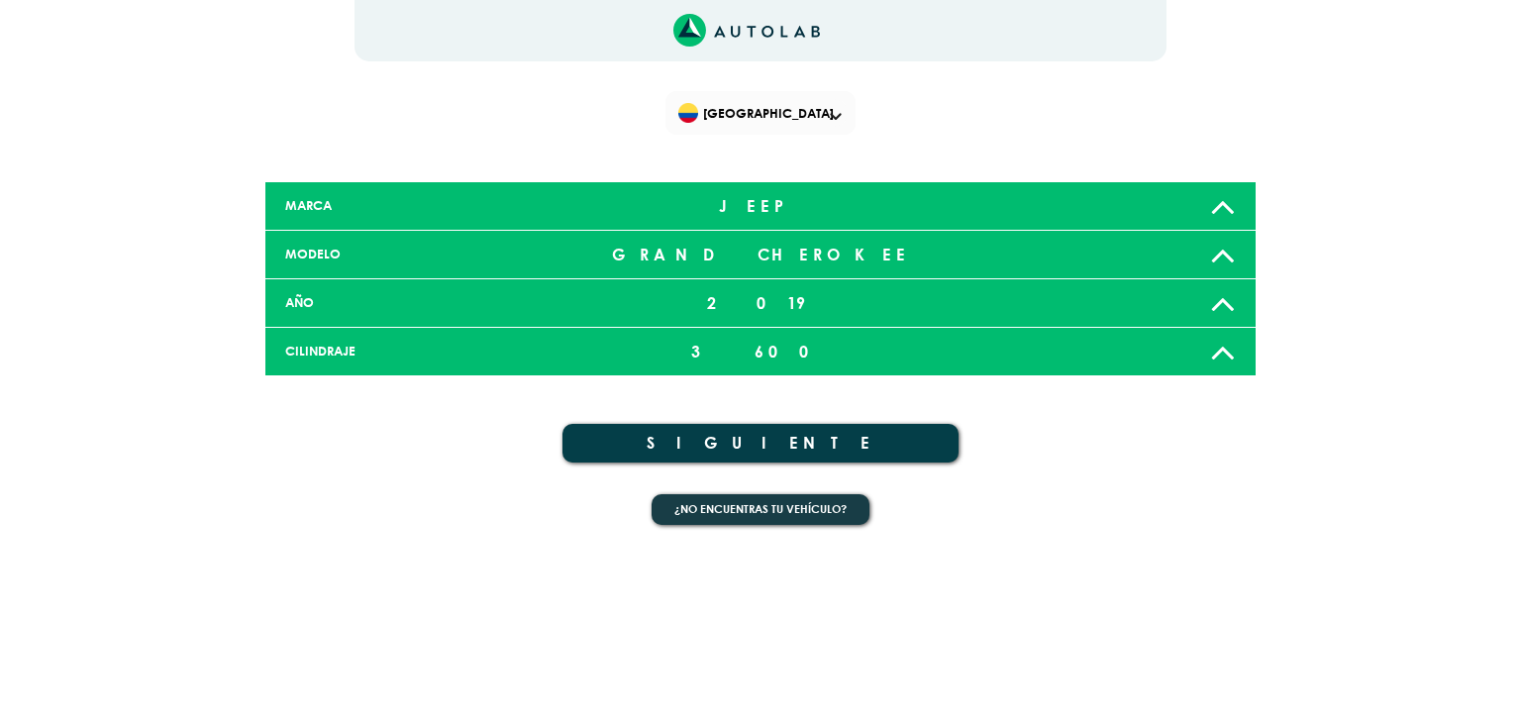
click at [753, 449] on button "SIGUIENTE" at bounding box center [760, 443] width 396 height 39
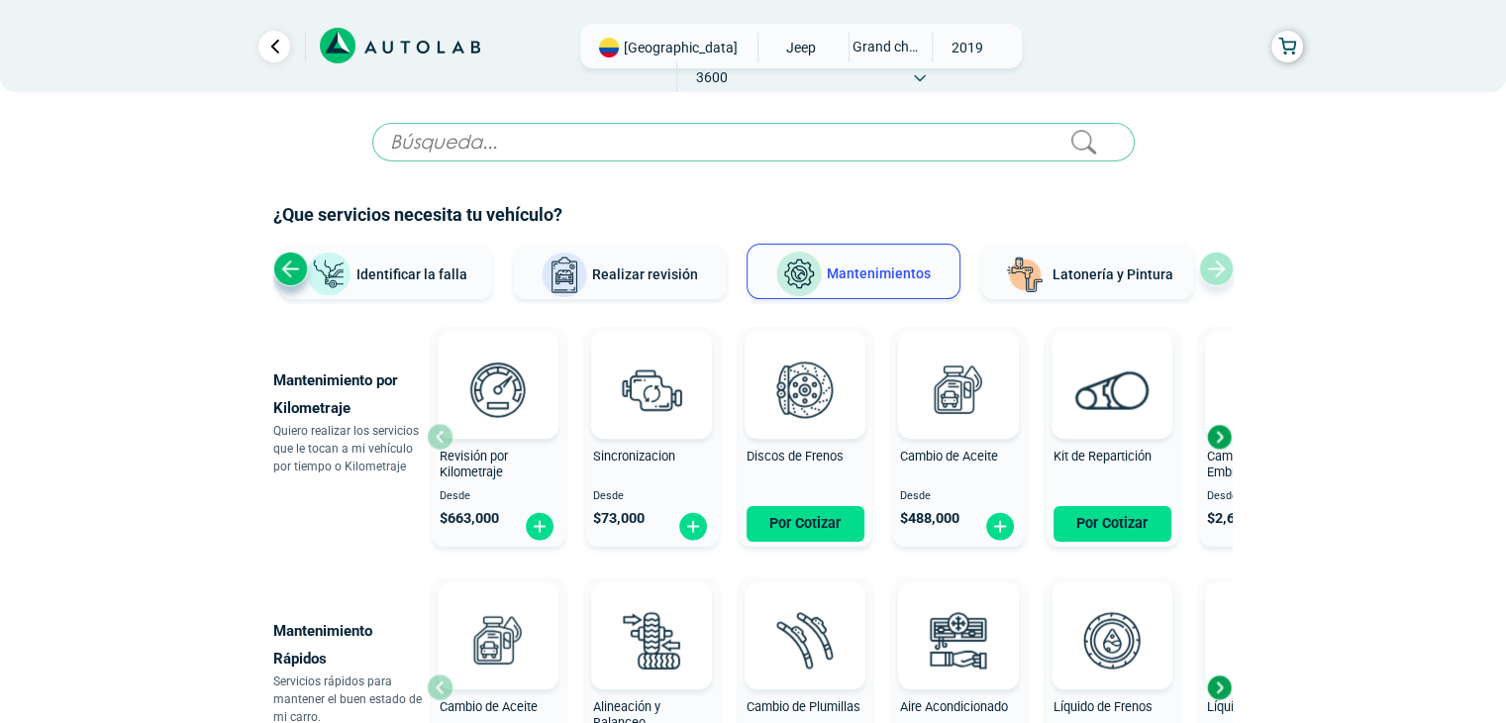
click at [625, 134] on input "text" at bounding box center [753, 142] width 762 height 39
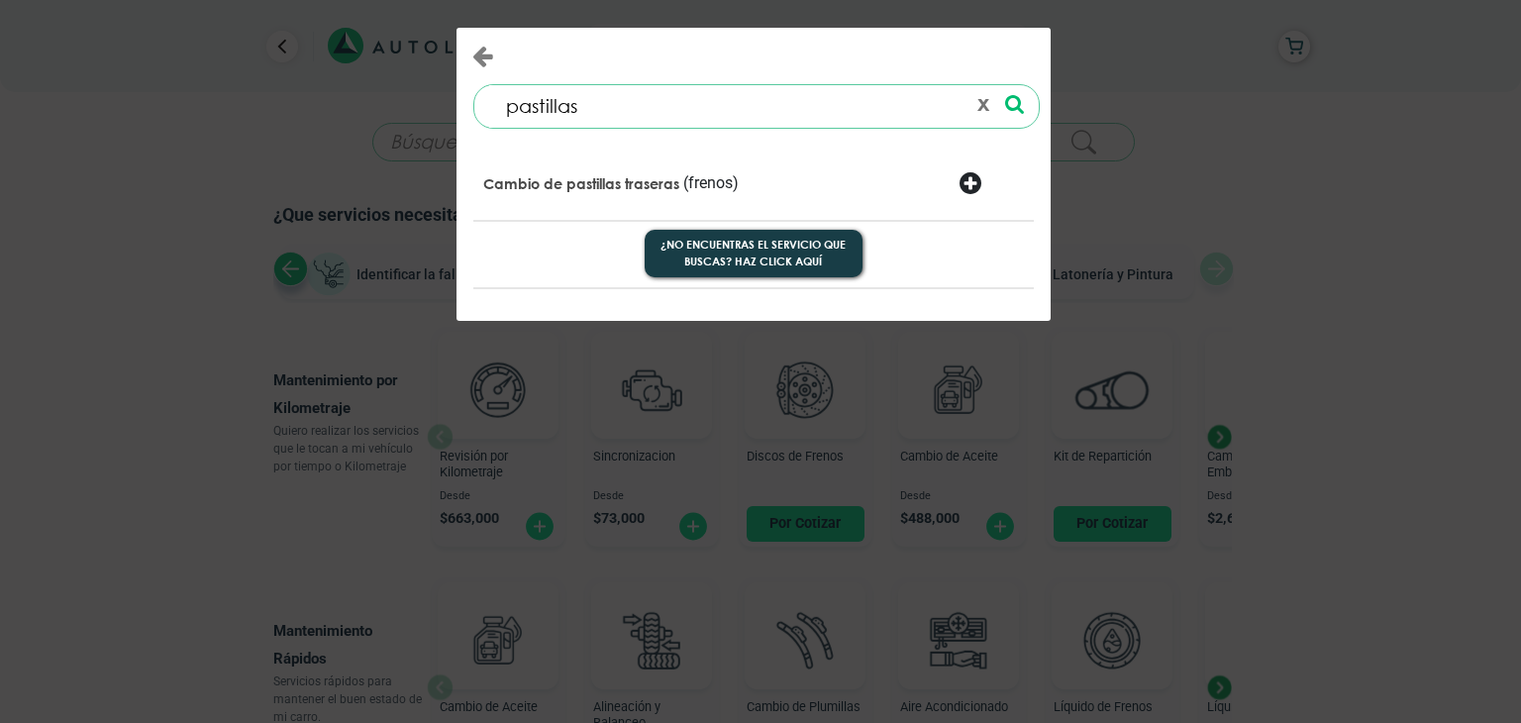
type input "pastillas"
click at [688, 189] on div "Cambio de pastillas traseras (frenos)" at bounding box center [658, 185] width 380 height 28
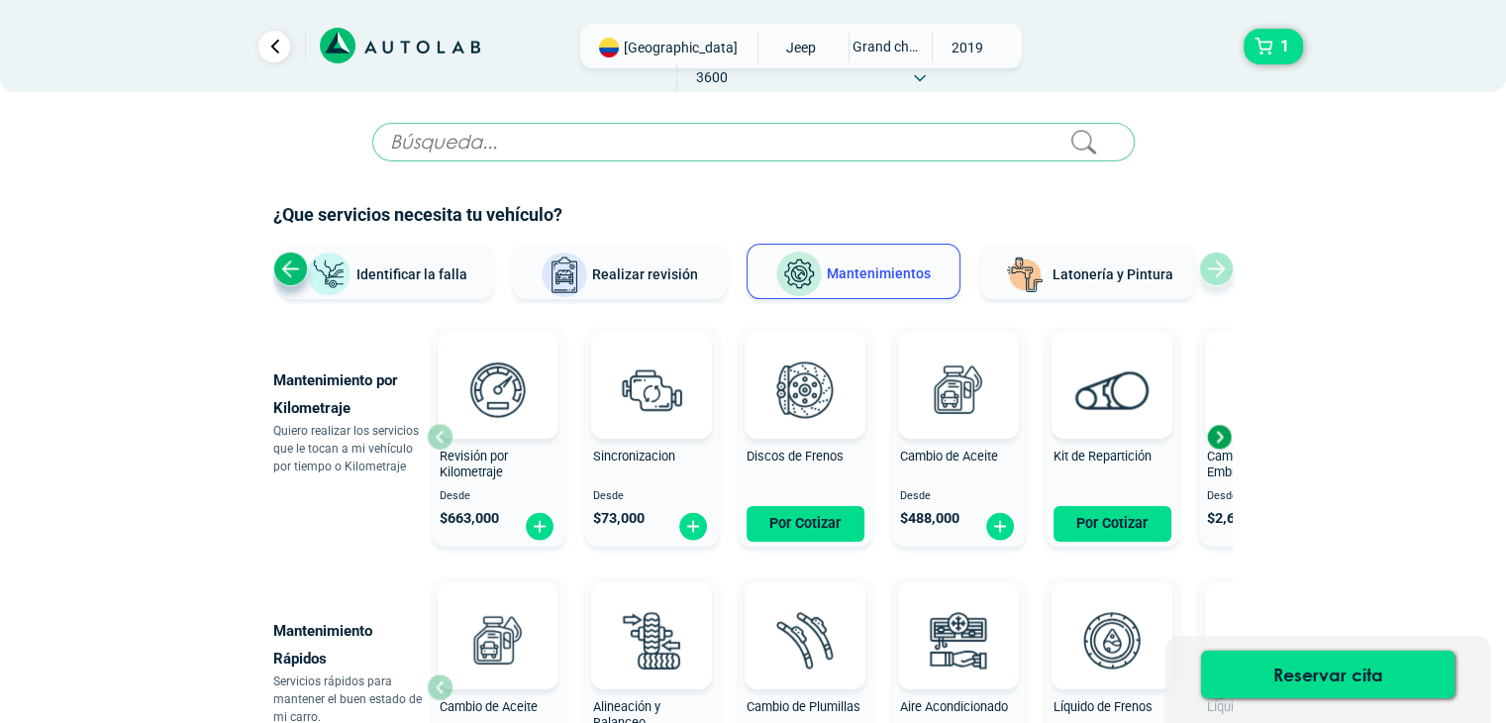
click at [546, 144] on input "text" at bounding box center [753, 142] width 762 height 39
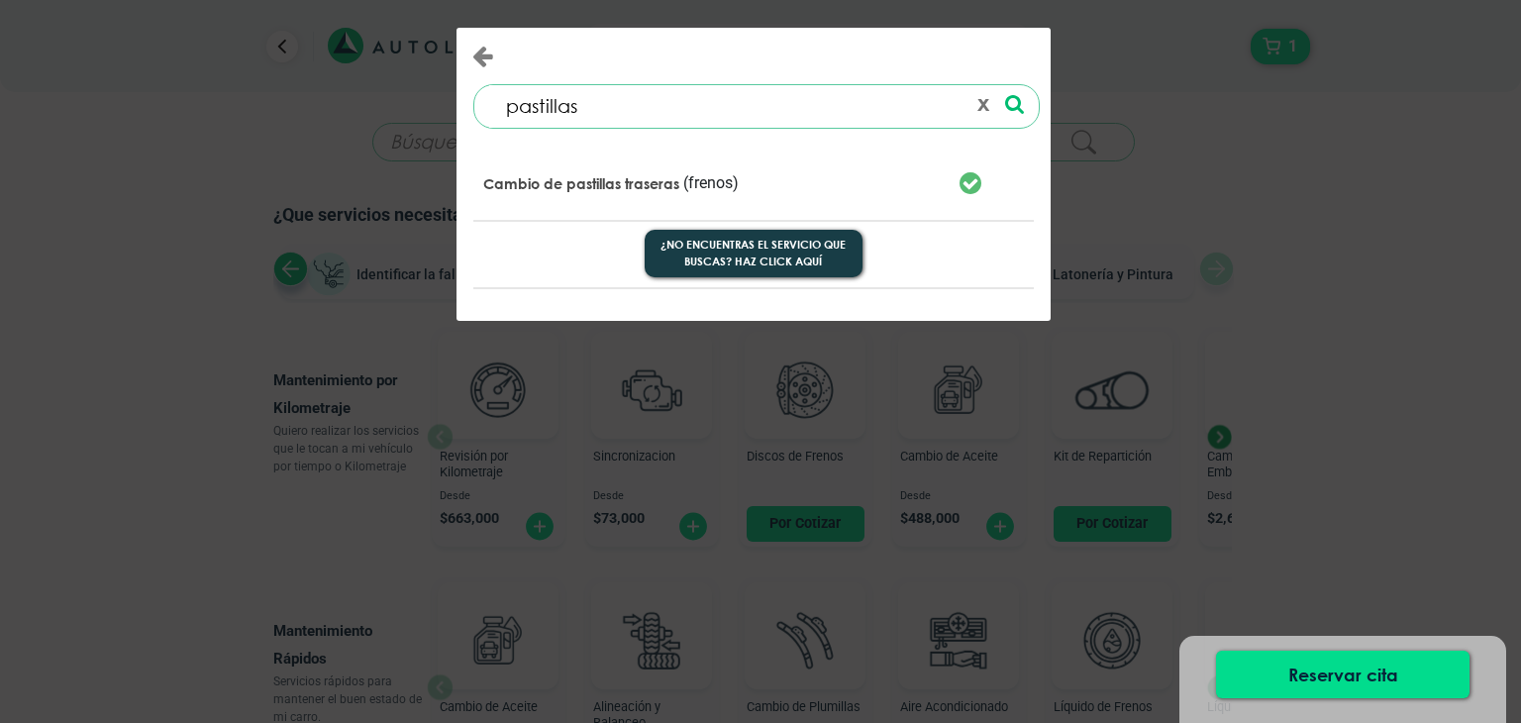
click at [618, 183] on p "Cambio de pastillas traseras" at bounding box center [581, 184] width 196 height 20
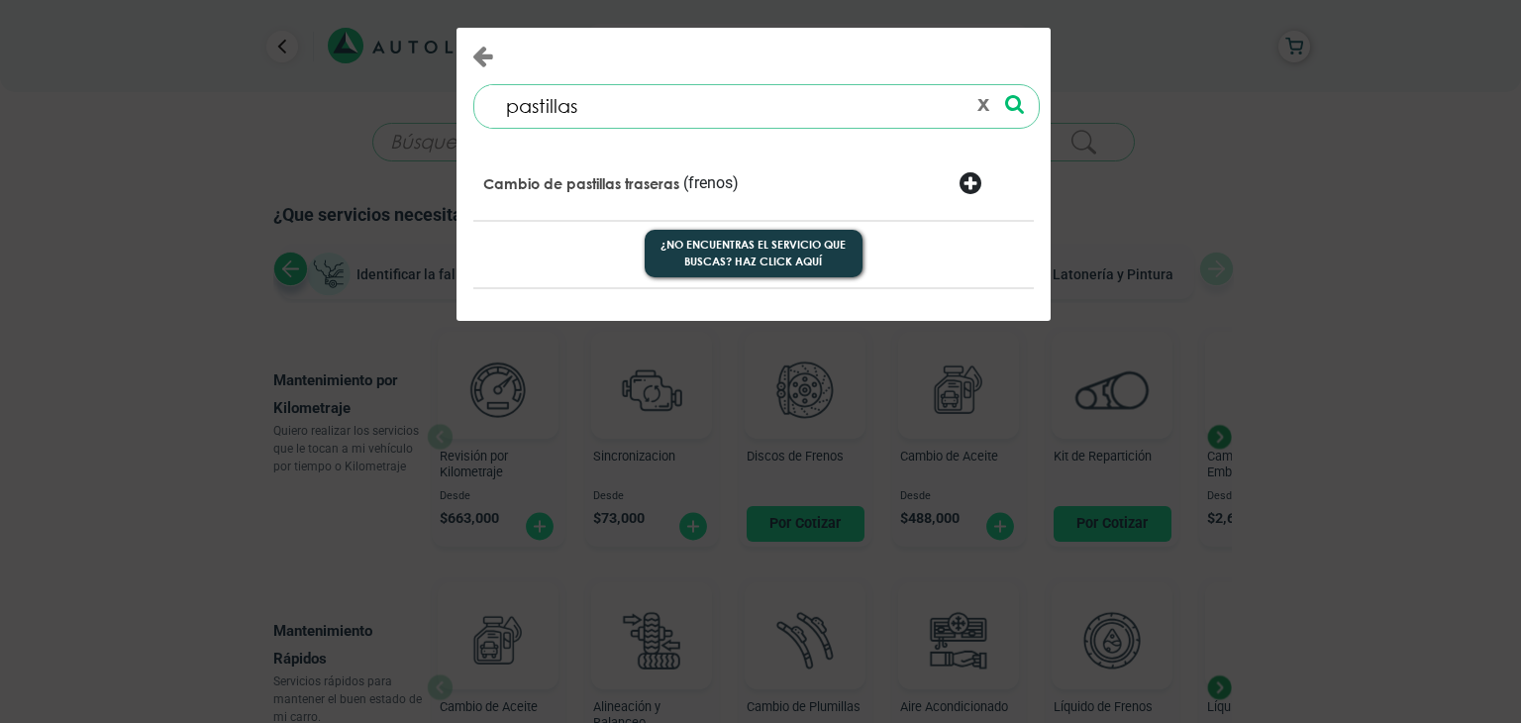
click at [618, 183] on p "Cambio de pastillas traseras" at bounding box center [581, 184] width 196 height 20
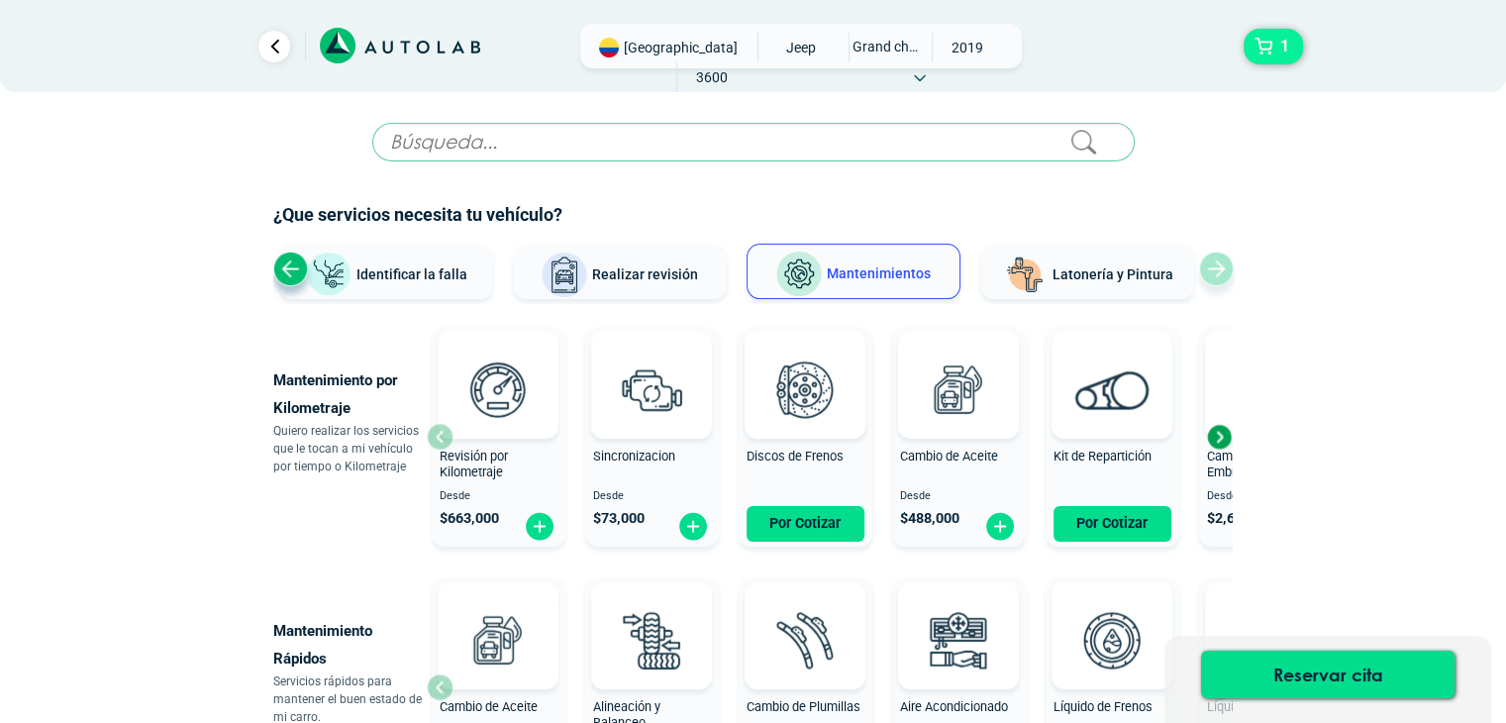
click at [1262, 60] on button "1" at bounding box center [1272, 47] width 59 height 36
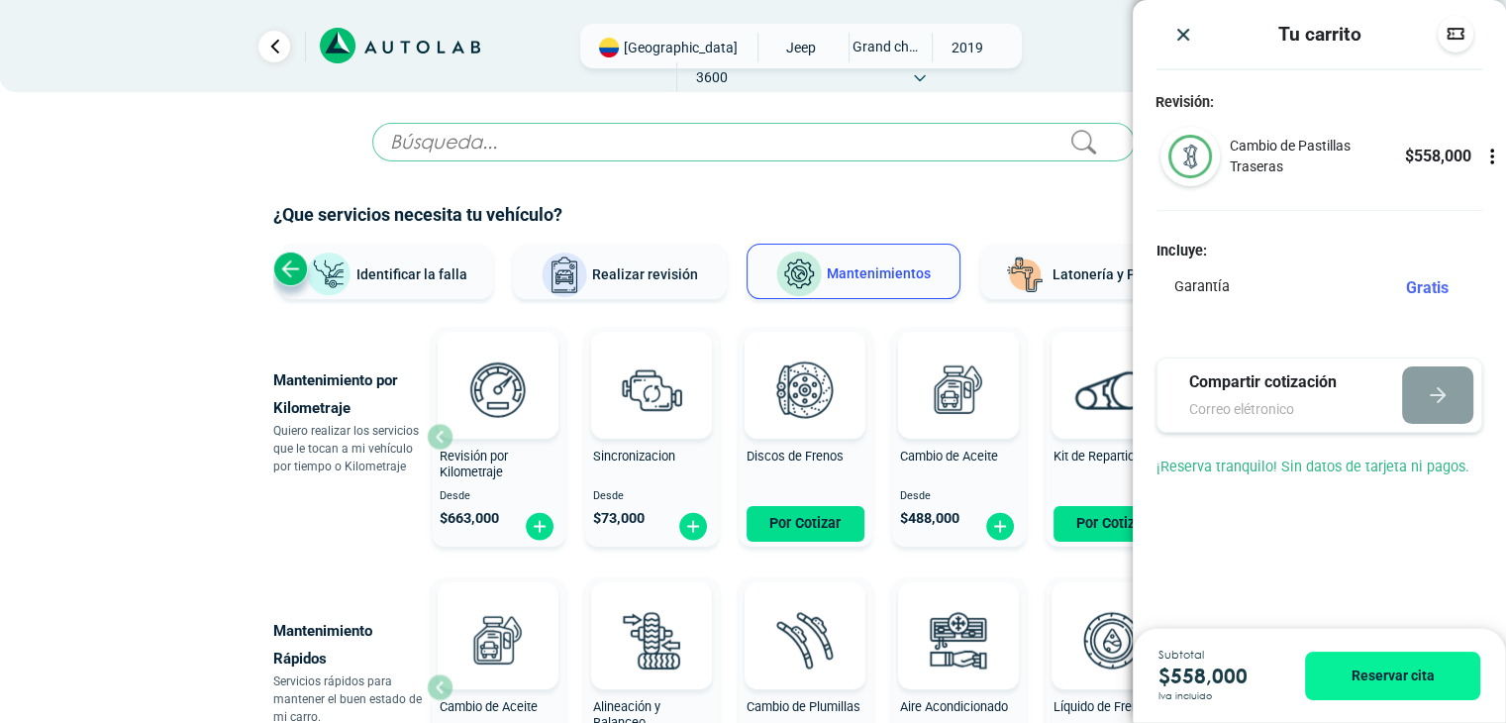
click at [1025, 184] on div at bounding box center [753, 189] width 960 height 25
click at [1192, 29] on img "Close" at bounding box center [1183, 35] width 20 height 20
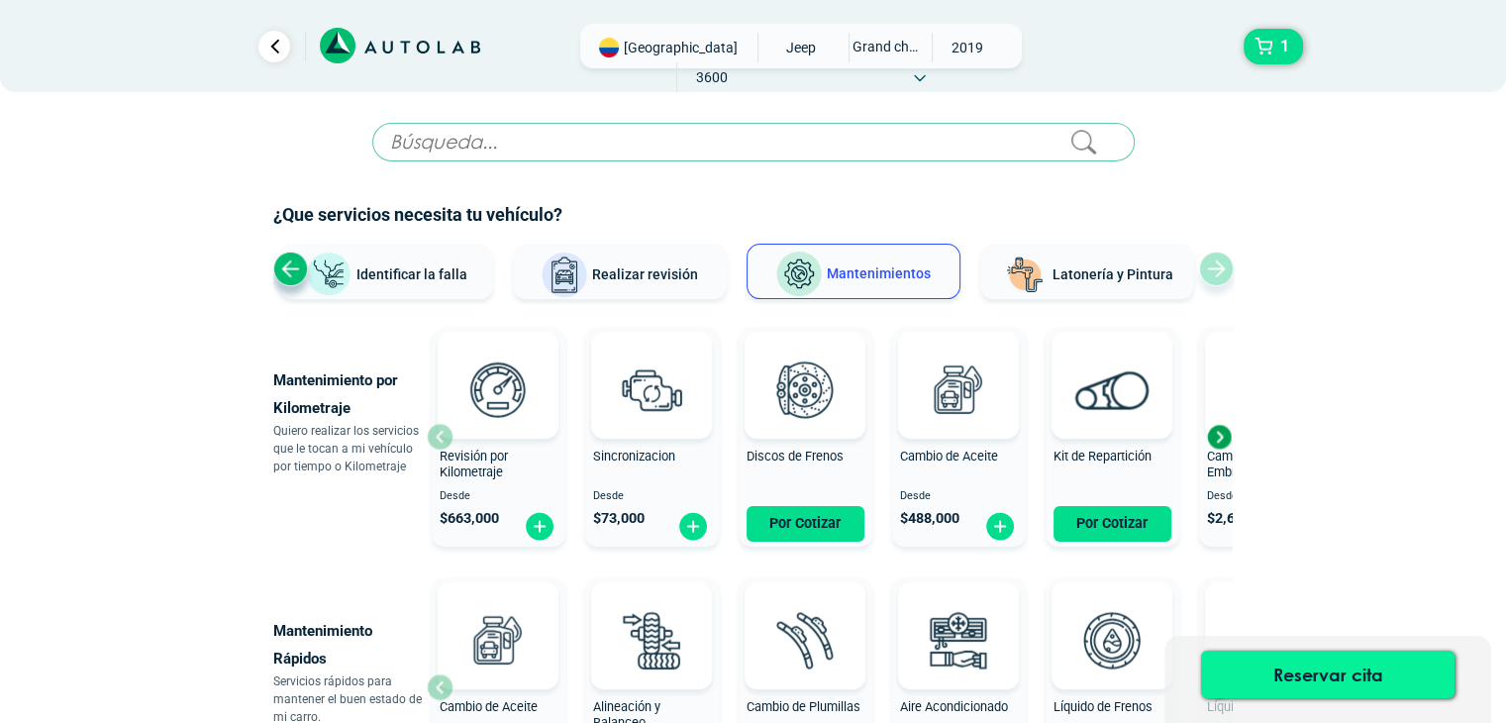
click at [1319, 674] on button "Reservar cita" at bounding box center [1327, 674] width 253 height 48
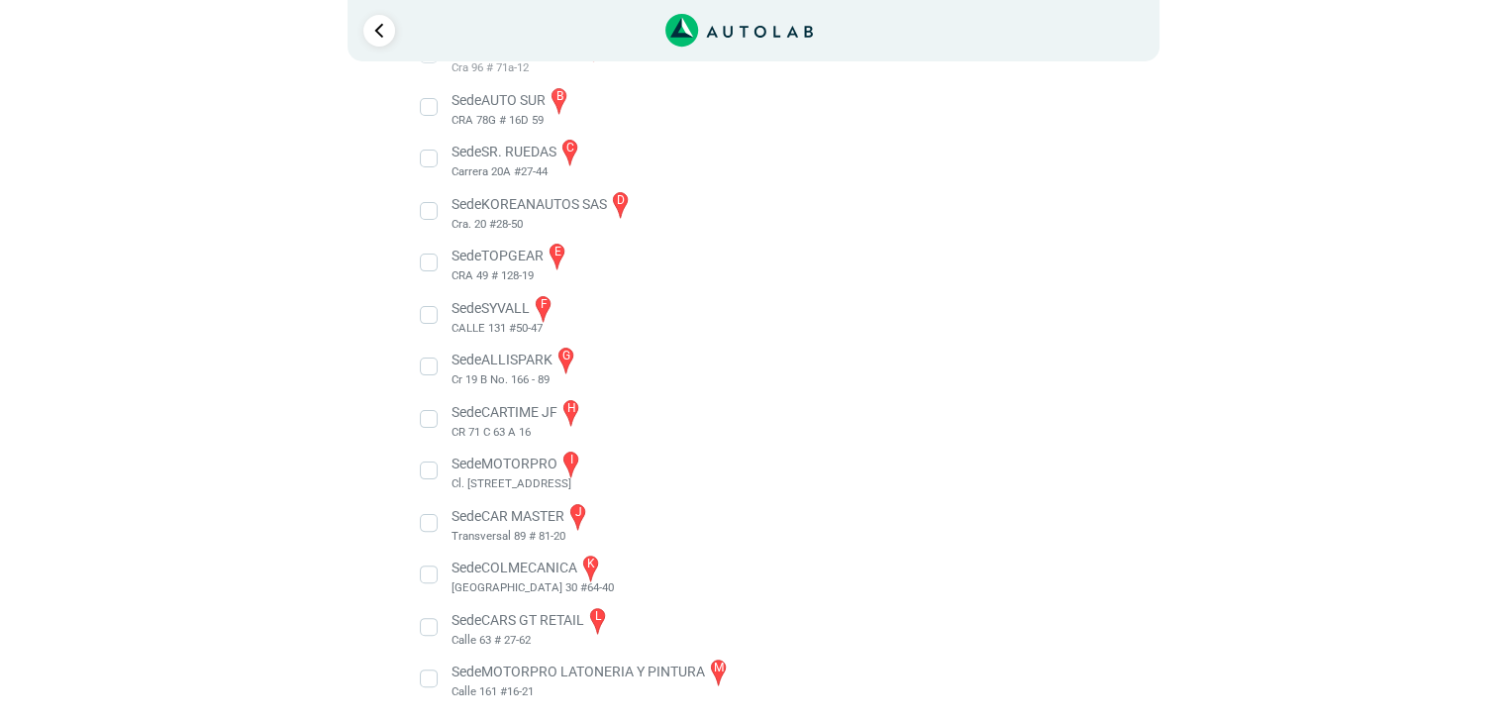
scroll to position [416, 0]
click at [431, 620] on li "Sede CARS GT RETAIL l Calle 63 # 27-62" at bounding box center [753, 622] width 694 height 45
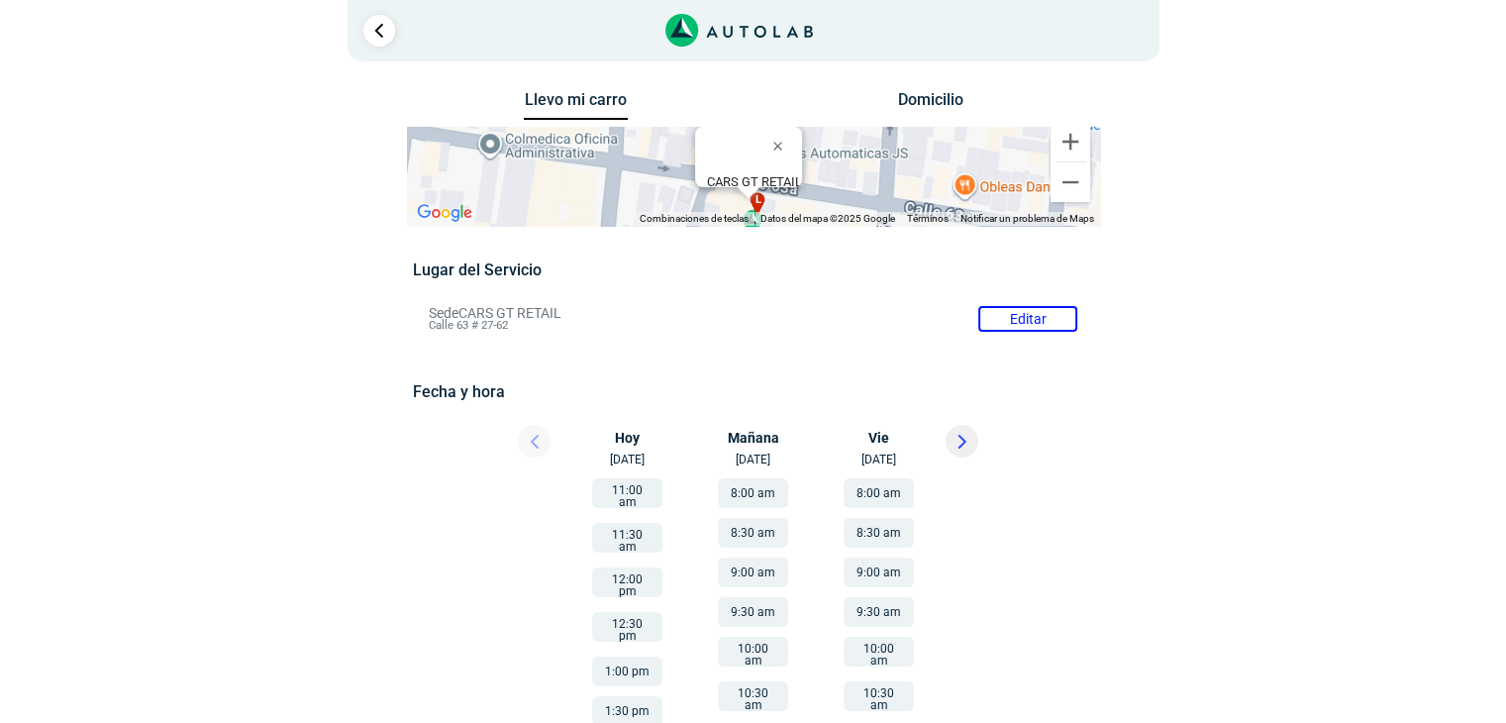
click at [945, 439] on button at bounding box center [961, 441] width 33 height 33
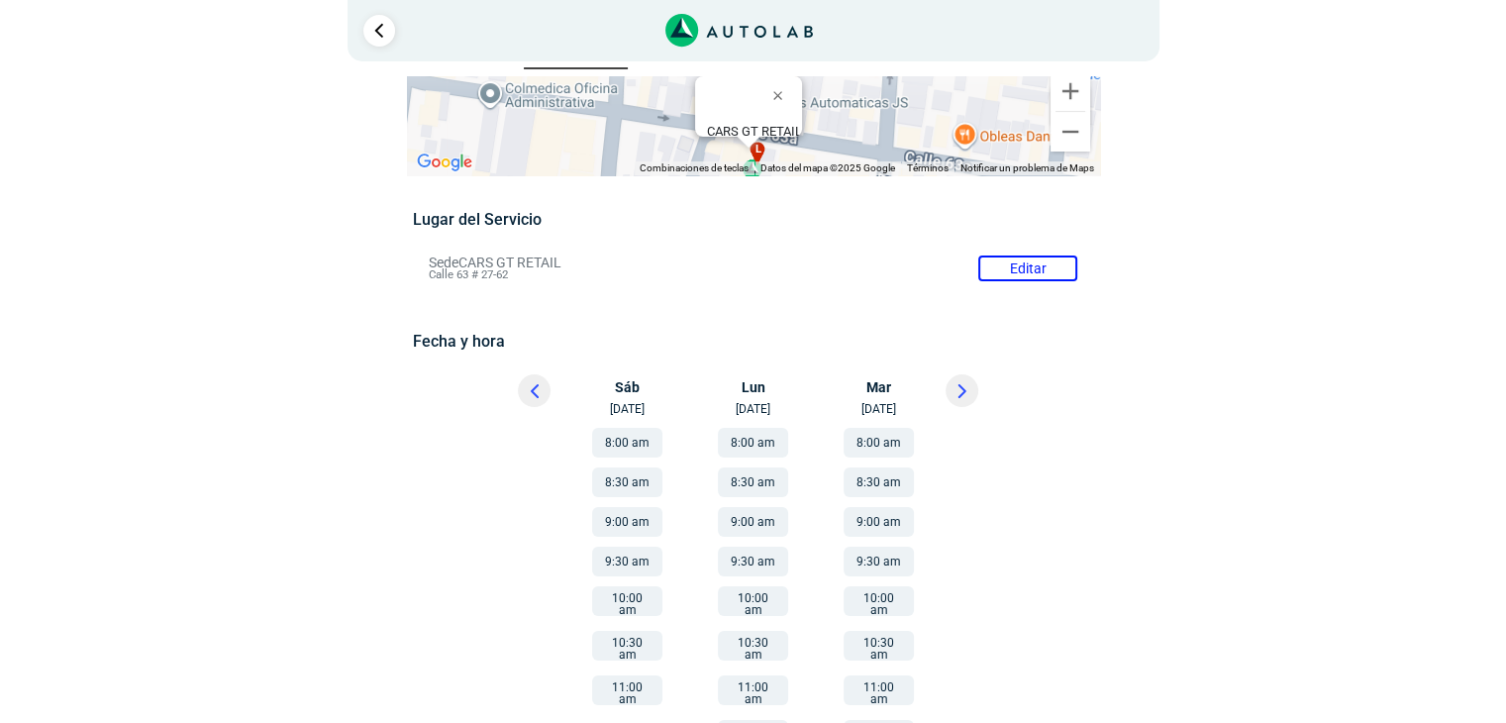
scroll to position [99, 0]
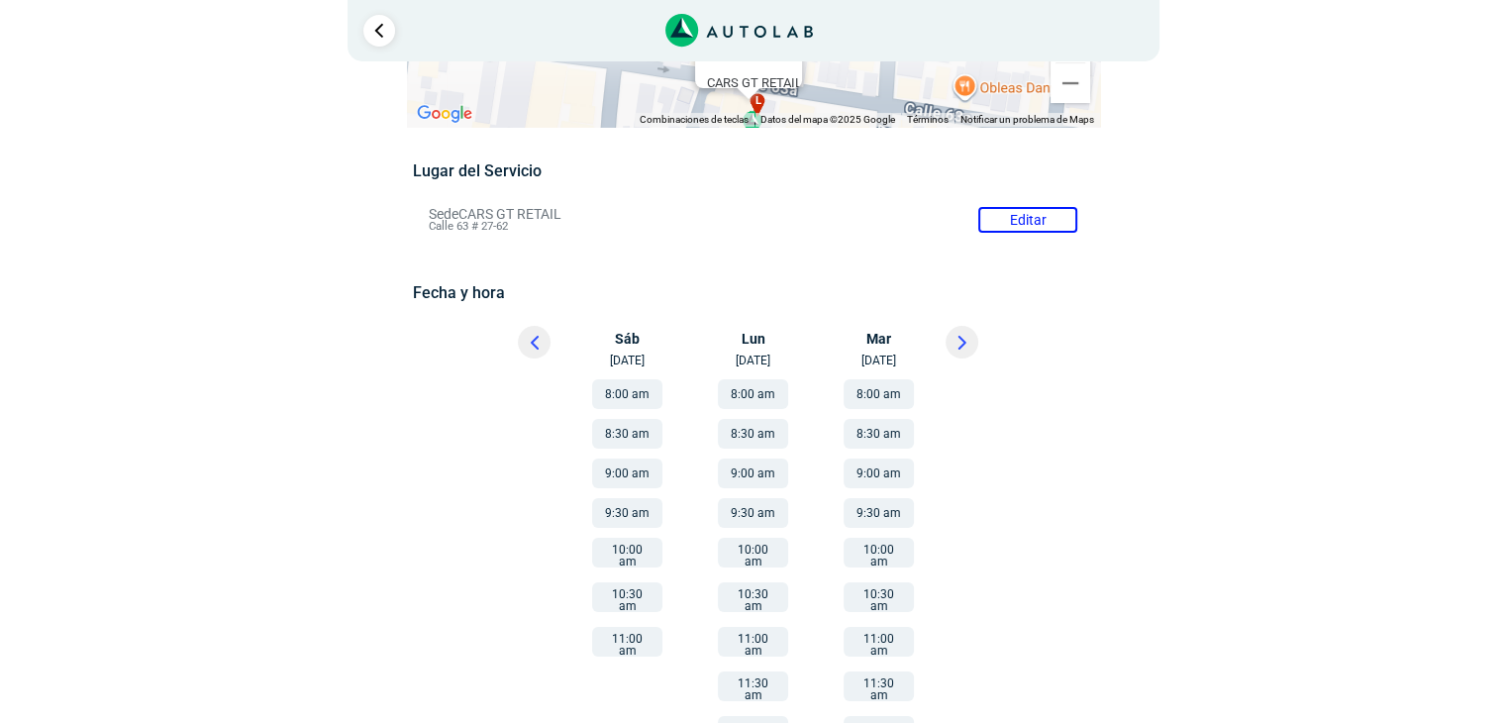
click at [622, 590] on button "10:30 am" at bounding box center [627, 597] width 70 height 30
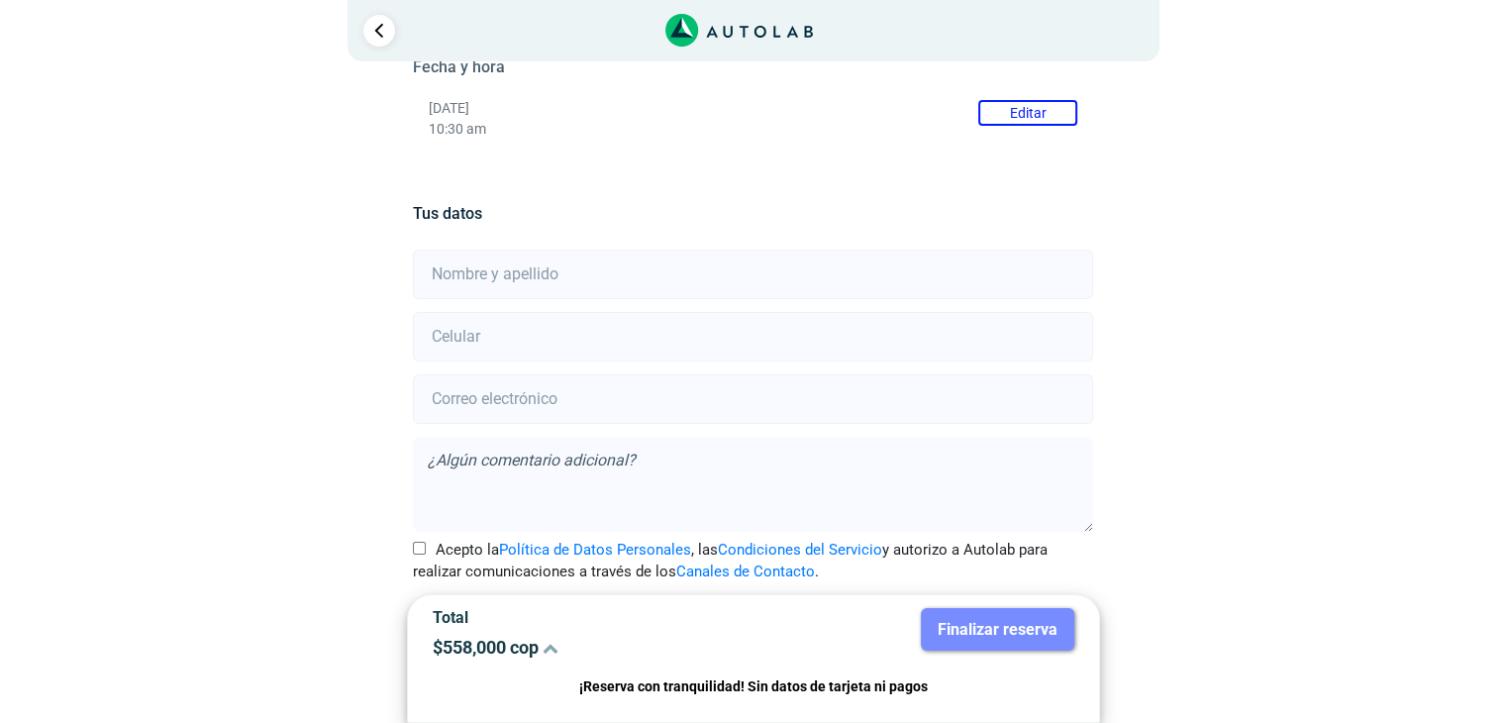
scroll to position [352, 0]
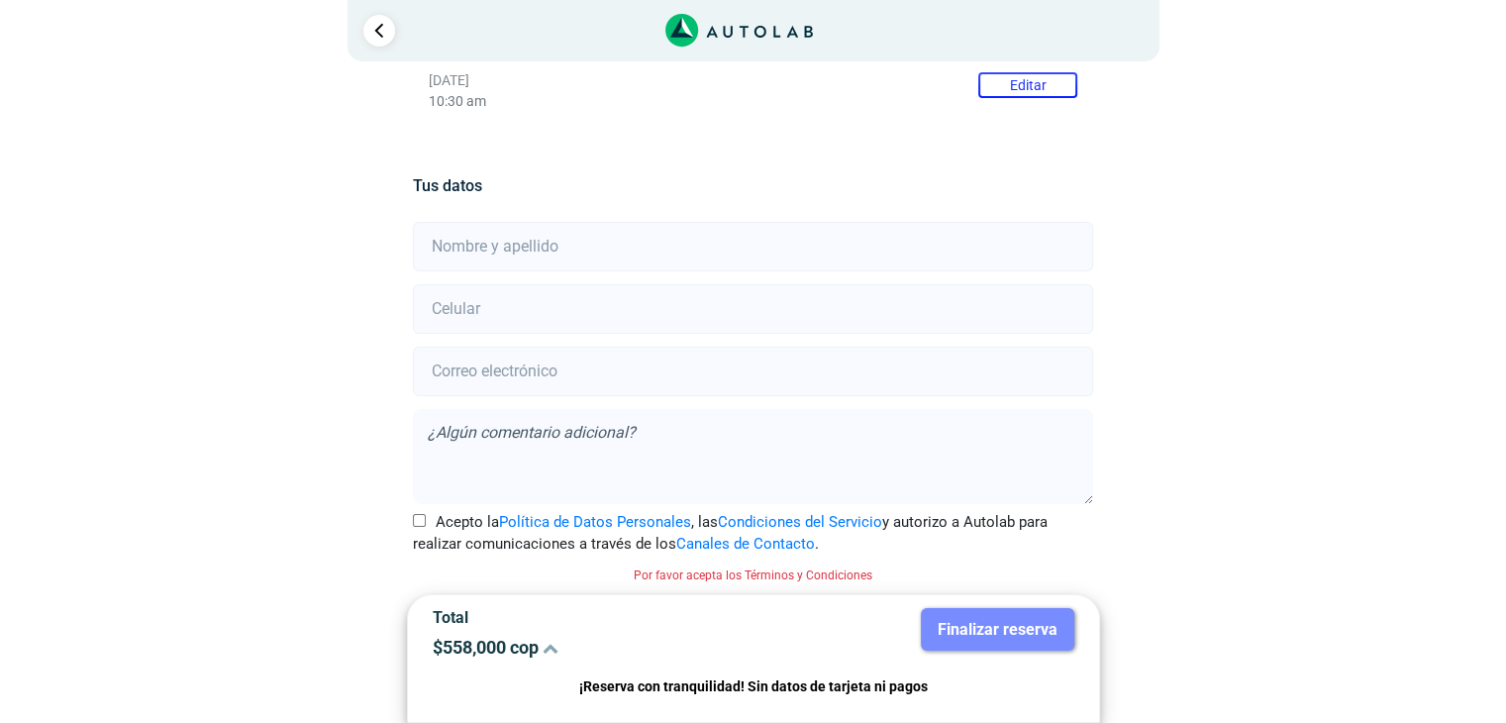
click at [725, 26] on icon "Link al sitio de autolab" at bounding box center [727, 32] width 9 height 12
